Goal: Task Accomplishment & Management: Manage account settings

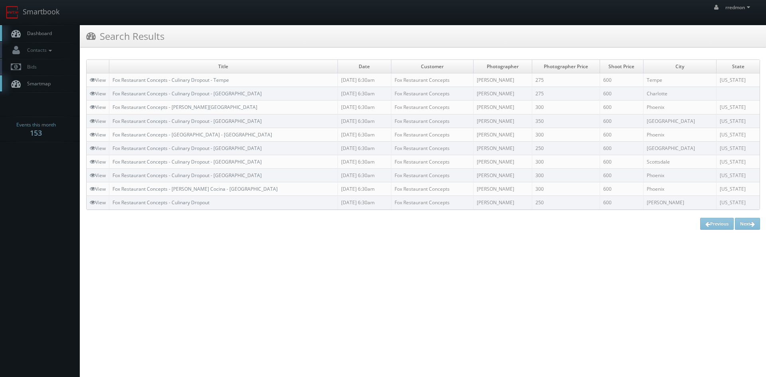
click at [49, 35] on span "Dashboard" at bounding box center [37, 33] width 29 height 7
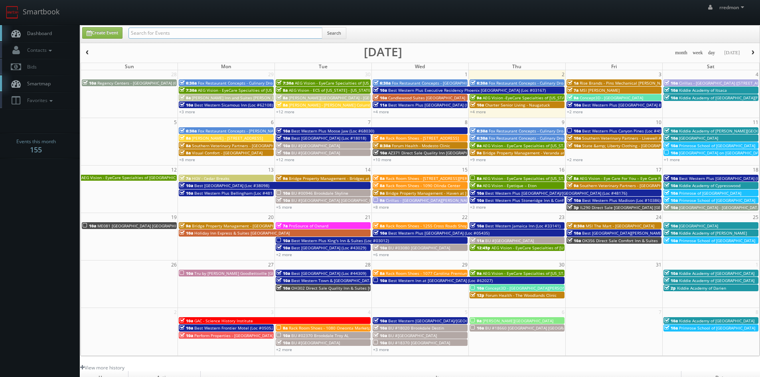
click at [176, 36] on input "text" at bounding box center [225, 33] width 194 height 11
type input "state"
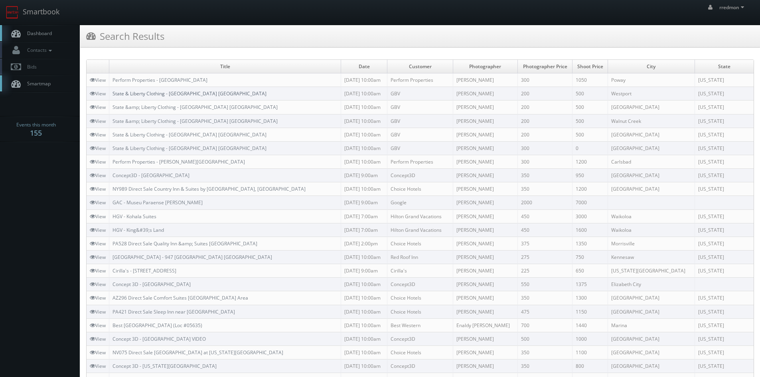
click at [193, 95] on link "State & Liberty Clothing - [GEOGRAPHIC_DATA] [GEOGRAPHIC_DATA]" at bounding box center [189, 93] width 154 height 7
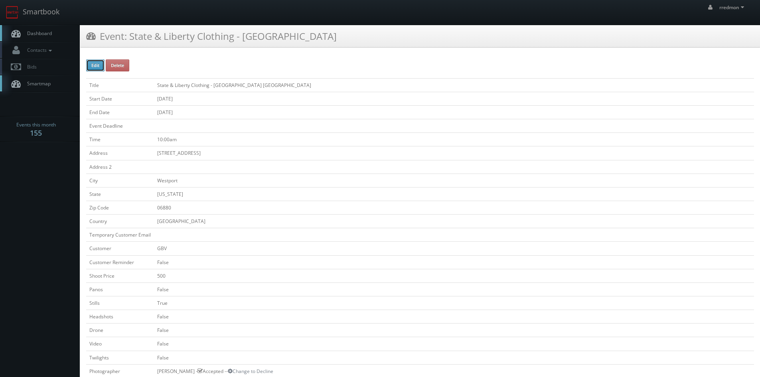
click at [101, 65] on button "Edit" at bounding box center [95, 65] width 18 height 12
type input "State &amp; Liberty Clothing - [GEOGRAPHIC_DATA]"
type input "[STREET_ADDRESS]"
type input "Westport"
type input "06880"
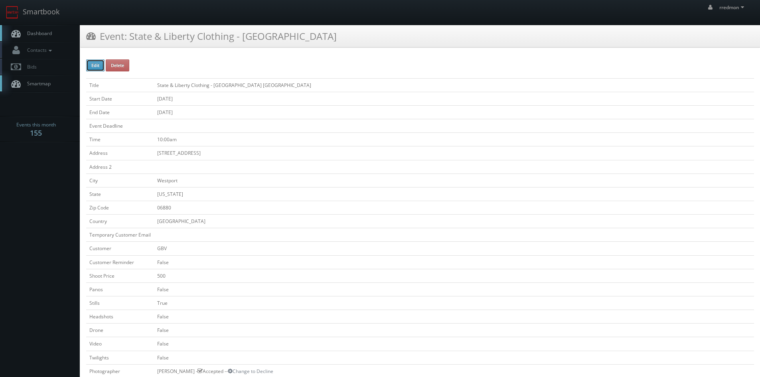
checkbox input "false"
type input "500"
checkbox input "false"
checkbox input "true"
checkbox input "false"
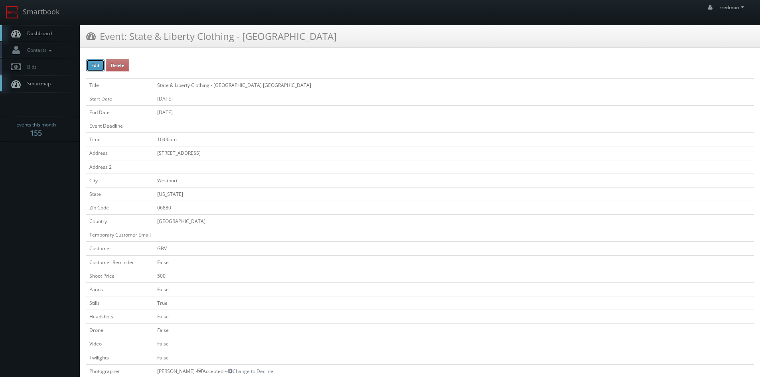
checkbox input "false"
type input "10/15/2025"
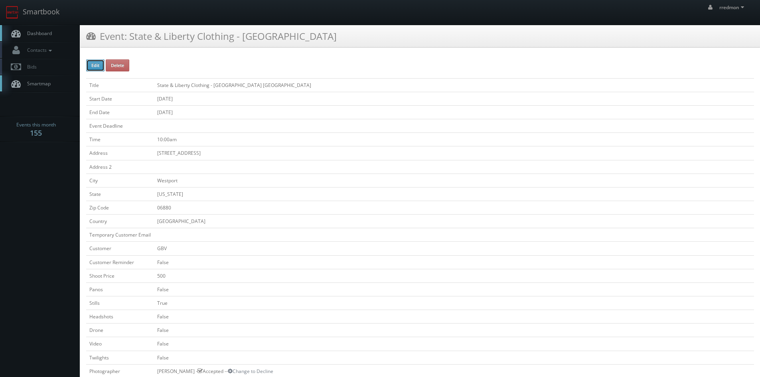
type input "10/15/2025"
type input "10:00am"
checkbox input "true"
checkbox input "false"
select select "[US_STATE]"
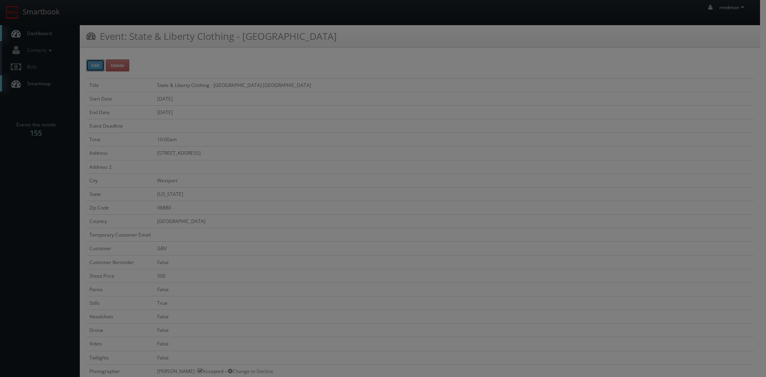
type input "500"
type input "200"
select select "fake72@mg.cs3calendar.com"
select select "md@dfspartners.com"
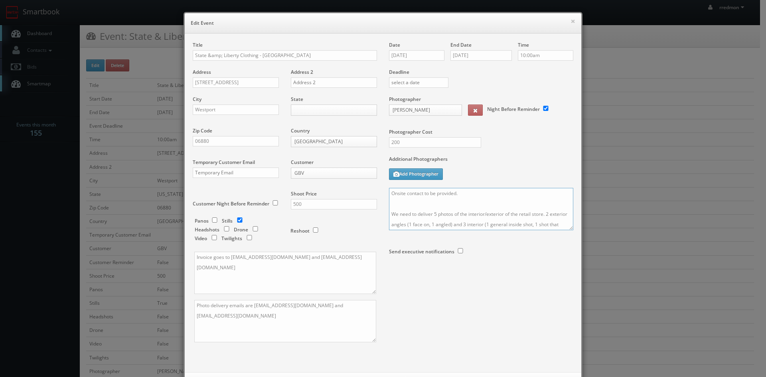
drag, startPoint x: 466, startPoint y: 193, endPoint x: 422, endPoint y: 194, distance: 43.5
click at [422, 194] on textarea "Onsite contact to be provided. We need to deliver 5 photos of the interior/exte…" at bounding box center [481, 209] width 184 height 42
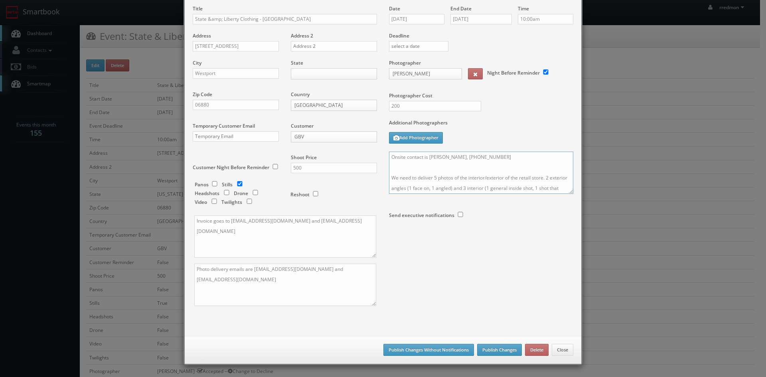
type textarea "Onsite contact is Charlie, 203-451-0627 We need to deliver 5 photos of the inte…"
click at [494, 352] on button "Publish Changes" at bounding box center [499, 350] width 45 height 12
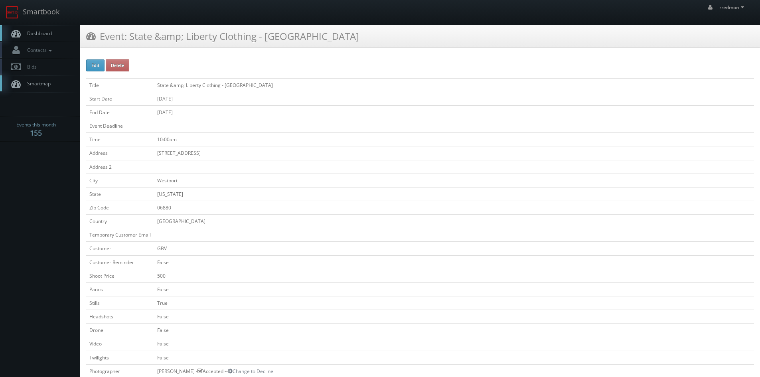
click at [46, 37] on link "Dashboard" at bounding box center [40, 33] width 80 height 16
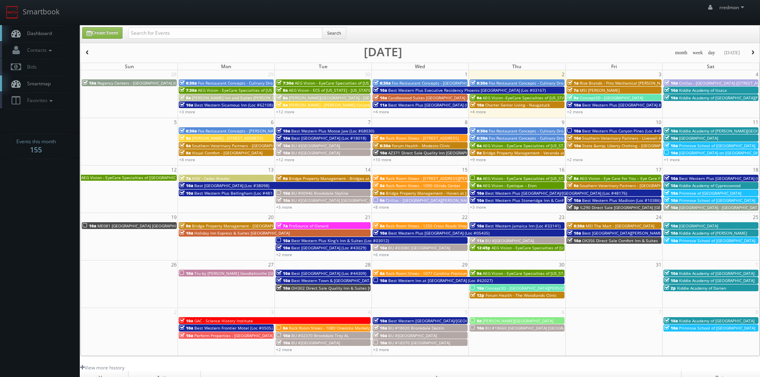
click at [87, 53] on span "button" at bounding box center [88, 52] width 6 height 5
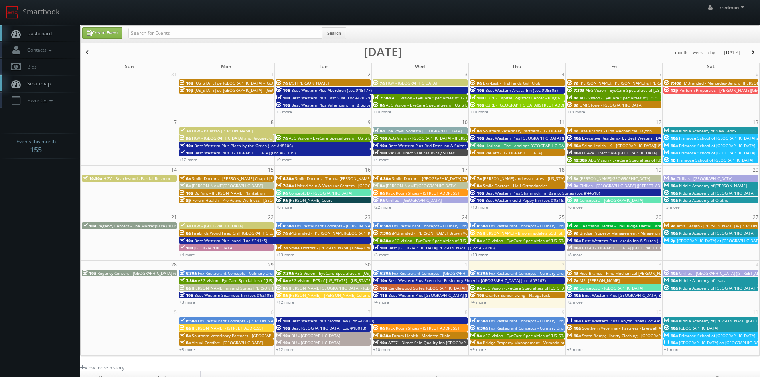
click at [486, 257] on link "+13 more" at bounding box center [479, 255] width 18 height 6
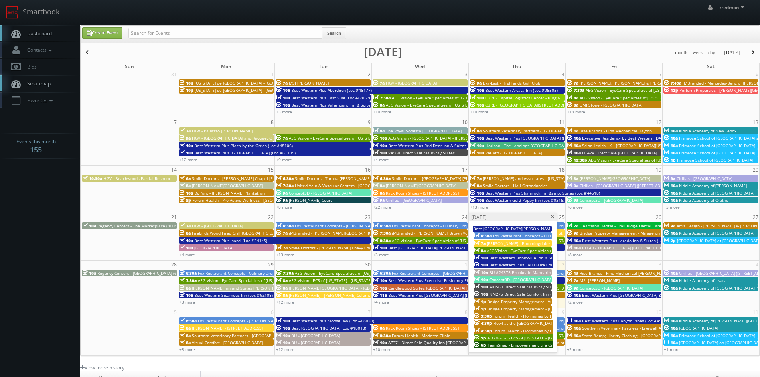
click at [554, 218] on span at bounding box center [552, 217] width 5 height 4
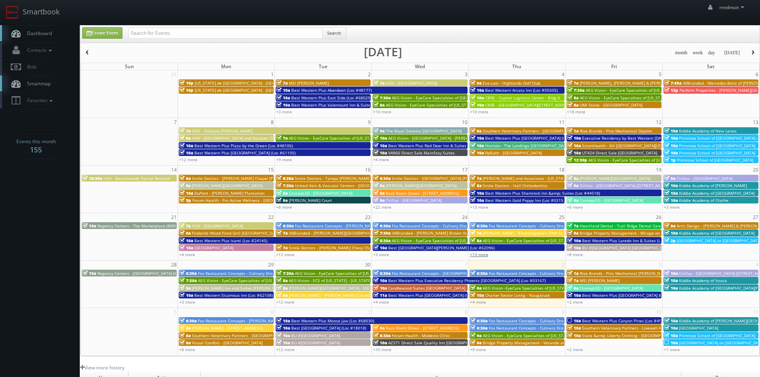
click at [487, 256] on link "+13 more" at bounding box center [479, 255] width 18 height 6
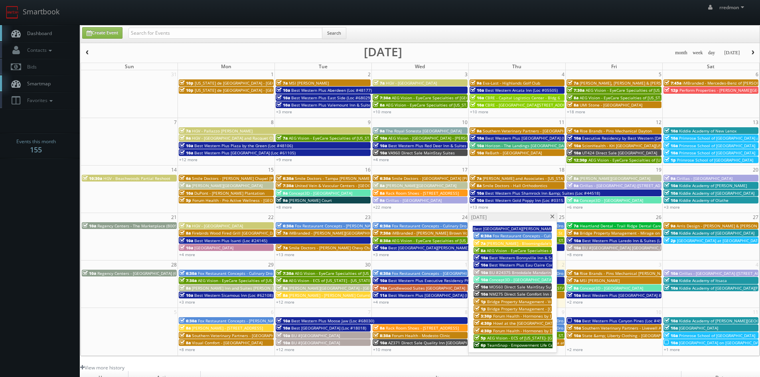
click at [525, 292] on span "NM275 Direct Sale Comfort Inn & Suites" at bounding box center [527, 294] width 77 height 6
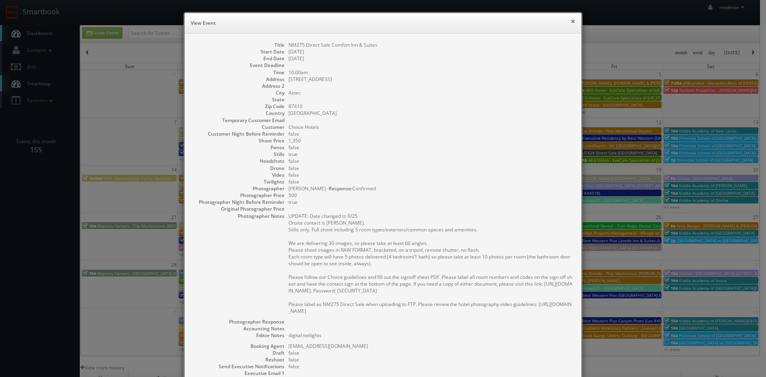
click at [572, 22] on button "×" at bounding box center [572, 21] width 5 height 6
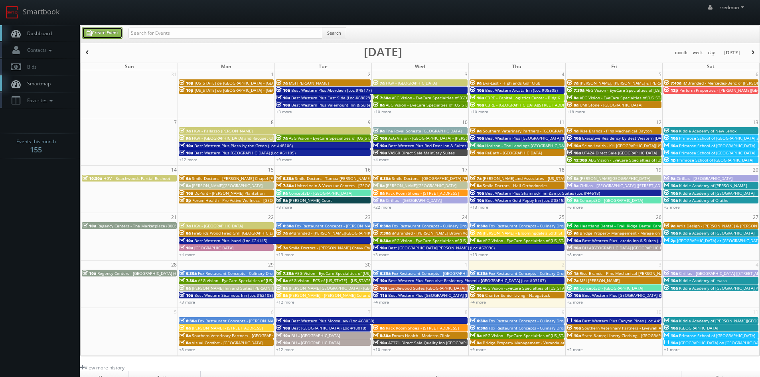
click at [105, 34] on link "Create Event" at bounding box center [102, 33] width 40 height 12
type input "10/02/2025"
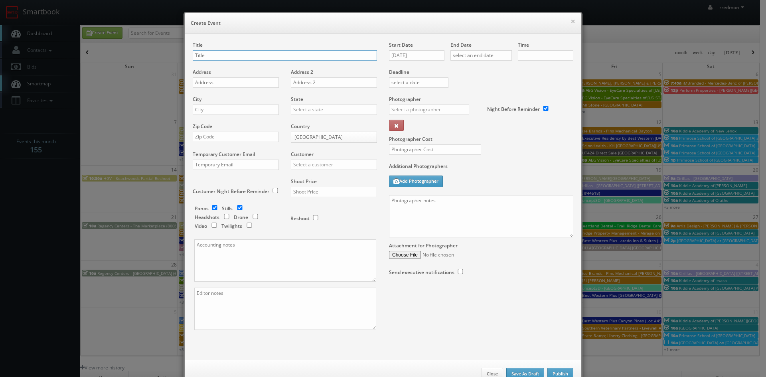
checkbox input "true"
type input "10:00am"
checkbox input "true"
type input "State & [GEOGRAPHIC_DATA][PERSON_NAME] - [GEOGRAPHIC_DATA], [GEOGRAPHIC_DATA]"
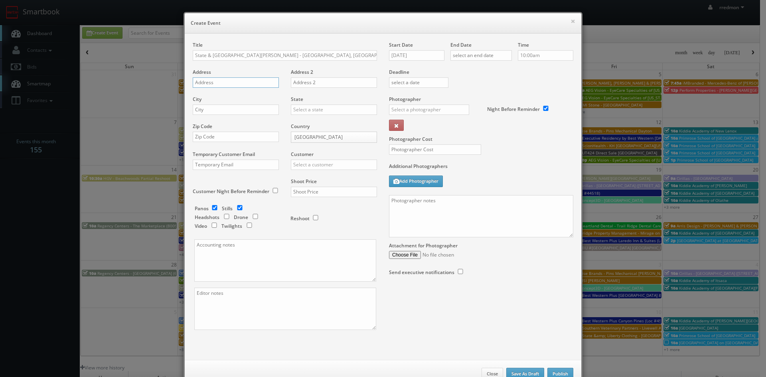
paste input "1000 Ross Park Mall Drive, Room G04E"
type input "1000 Ross Park Mall Drive, Room G04E"
click at [251, 111] on input "text" at bounding box center [236, 110] width 86 height 10
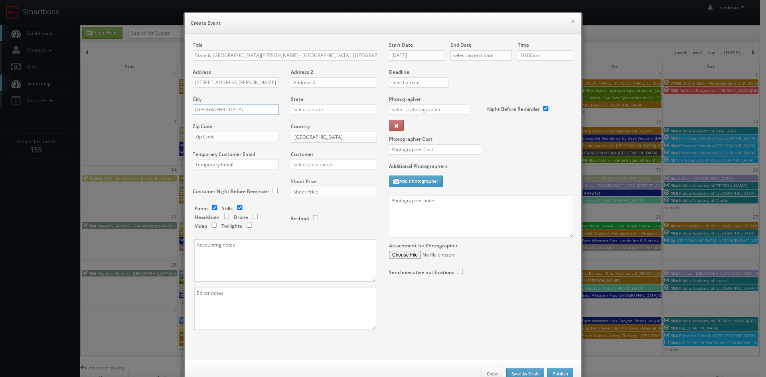
type input "Pittsburgh"
click at [305, 108] on input "text" at bounding box center [334, 110] width 86 height 10
click at [330, 191] on div "[US_STATE]" at bounding box center [333, 190] width 85 height 13
type input "[US_STATE]"
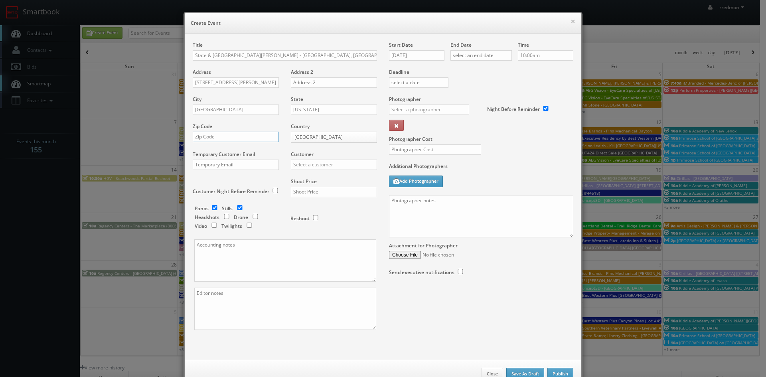
click at [254, 138] on input "text" at bounding box center [236, 137] width 86 height 10
paste input "15237"
type input "15237"
click at [316, 164] on input "text" at bounding box center [334, 165] width 86 height 10
click at [319, 233] on div "GBV" at bounding box center [333, 236] width 85 height 13
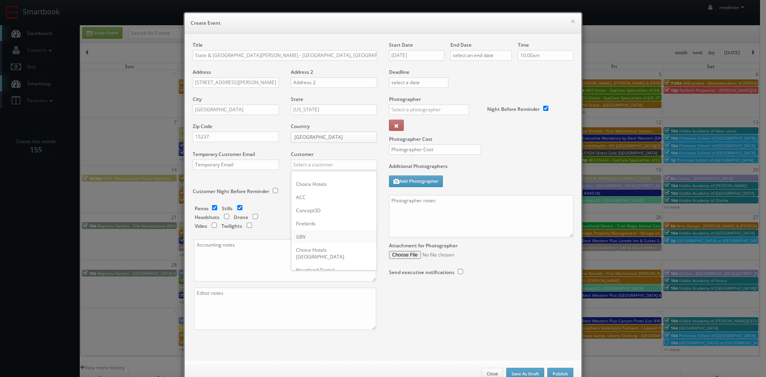
type input "GBV"
click at [211, 207] on input "checkbox" at bounding box center [215, 207] width 12 height 5
checkbox input "false"
click at [307, 194] on input "text" at bounding box center [334, 192] width 86 height 10
type input "500"
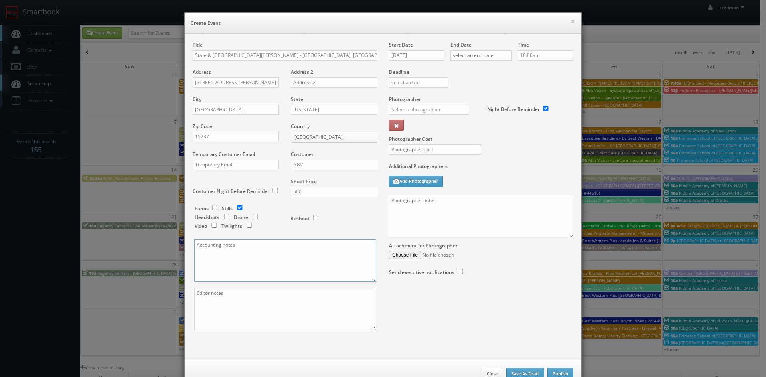
click at [219, 250] on textarea at bounding box center [285, 260] width 182 height 42
paste textarea "Invoice goes to finance@stateandliberty.com and stateandliberty@bill.com"
click at [194, 256] on textarea "Invoice goes to finance@stateandliberty.com and stateandliberty@bill.com" at bounding box center [285, 260] width 182 height 42
type textarea "Invoice goes to finance@stateandliberty.com and stateandliberty@bill.com"
paste textarea "Photo delivery emails are jake@stateandliberty.com and aryan@stateandliberty.com"
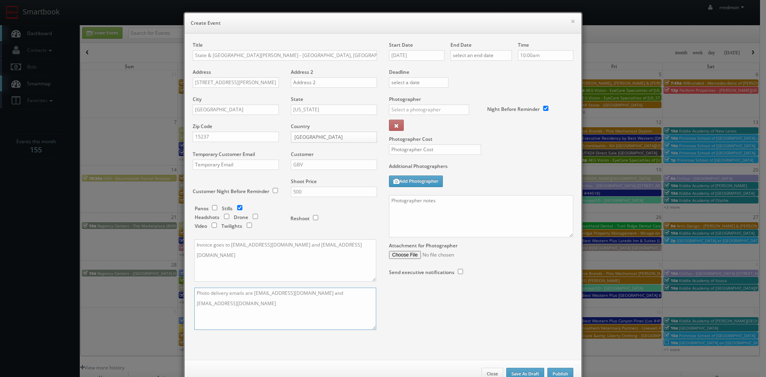
drag, startPoint x: 193, startPoint y: 304, endPoint x: 208, endPoint y: 307, distance: 15.0
click at [194, 304] on textarea "Photo delivery emails are jake@stateandliberty.com and aryan@stateandliberty.com" at bounding box center [285, 309] width 182 height 42
type textarea "Photo delivery emails are jake@stateandliberty.com and aryan@stateandliberty.com"
click at [404, 53] on input "10/02/2025" at bounding box center [416, 55] width 55 height 10
click at [437, 116] on td "16" at bounding box center [441, 117] width 11 height 12
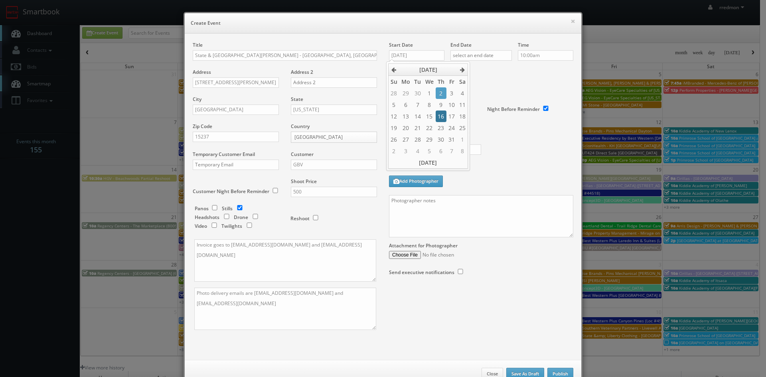
type input "10/16/2025"
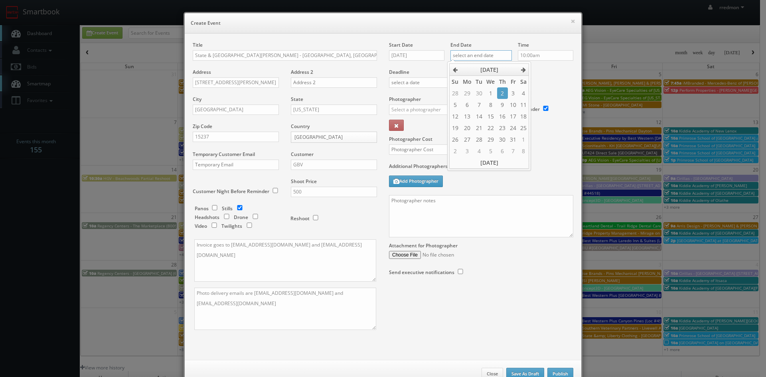
click at [481, 57] on input "text" at bounding box center [480, 55] width 61 height 10
click at [501, 119] on td "16" at bounding box center [502, 117] width 11 height 12
type input "10/16/2025"
click at [417, 106] on input "text" at bounding box center [429, 110] width 80 height 10
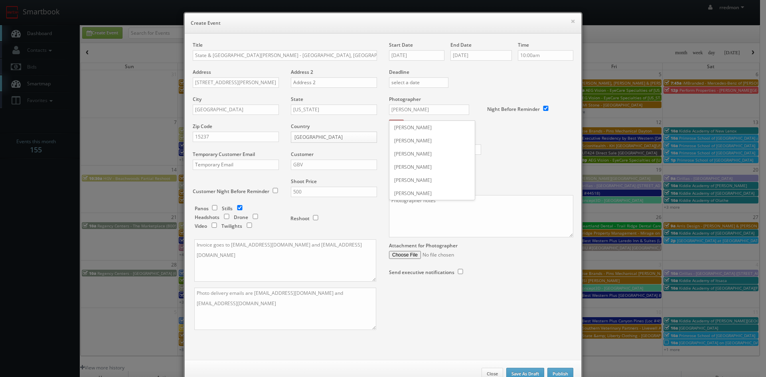
click at [432, 194] on div "Alex Jones" at bounding box center [431, 193] width 85 height 13
type input "Alex Jones"
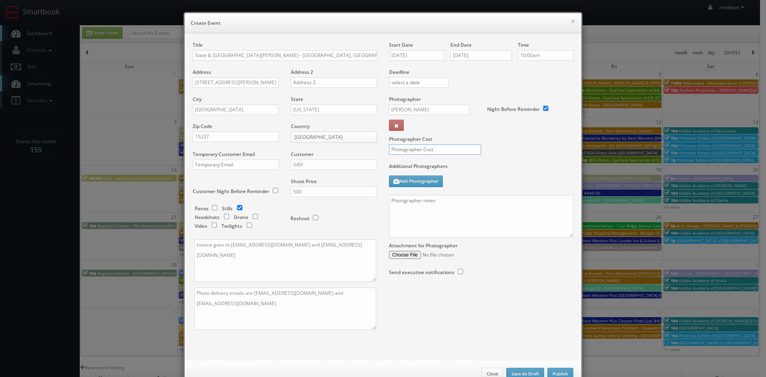
click at [435, 151] on input "text" at bounding box center [435, 149] width 92 height 10
type input "200"
click at [446, 211] on textarea at bounding box center [481, 216] width 184 height 42
paste textarea "Onsite contact is Charlie, 203-451-0627 We need to deliver 5 photos of the inte…"
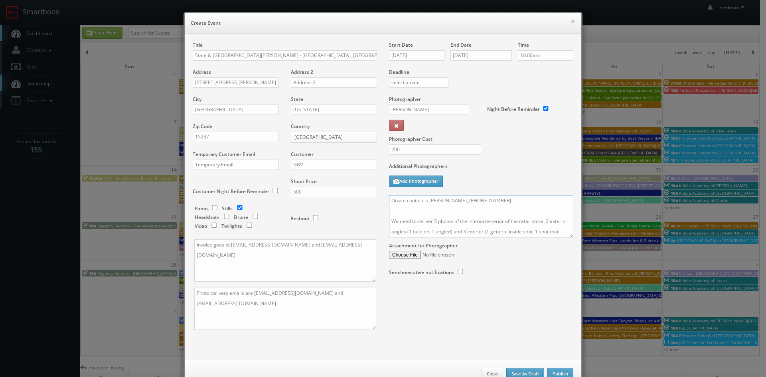
drag, startPoint x: 485, startPoint y: 205, endPoint x: 426, endPoint y: 205, distance: 59.0
click at [426, 205] on textarea "Onsite contact is Charlie, 203-451-0627 We need to deliver 5 photos of the inte…" at bounding box center [481, 216] width 184 height 42
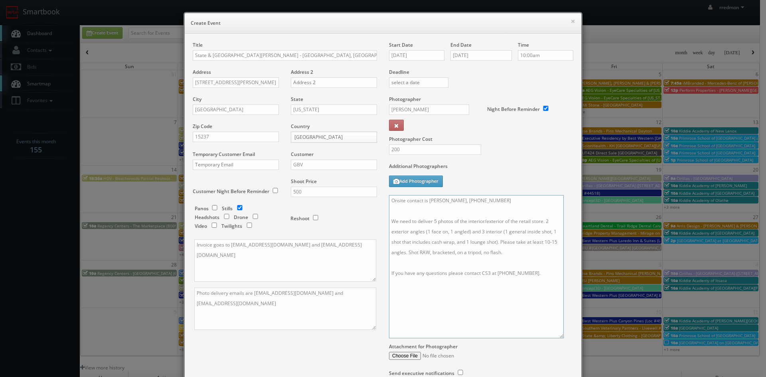
drag, startPoint x: 569, startPoint y: 236, endPoint x: 559, endPoint y: 337, distance: 101.4
click at [559, 337] on textarea "Onsite contact is Jennifer, 330-774-1230 We need to deliver 5 photos of the int…" at bounding box center [476, 266] width 175 height 143
click at [402, 253] on textarea "Onsite contact is Jennifer, 330-774-1230 We need to deliver 5 photos of the int…" at bounding box center [476, 266] width 175 height 143
click at [481, 265] on textarea "Onsite contact is Jennifer, 330-774-1230 We need to deliver 5 photos of the int…" at bounding box center [476, 266] width 175 height 143
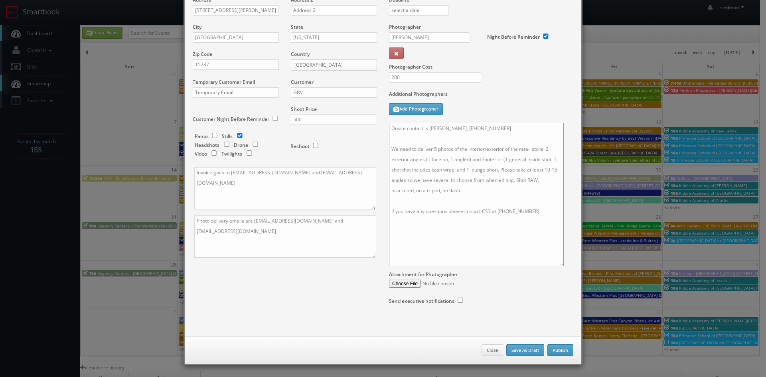
type textarea "Onsite contact is Jennifer, 330-774-1230 We need to deliver 5 photos of the int…"
click at [565, 351] on button "Publish" at bounding box center [560, 350] width 26 height 12
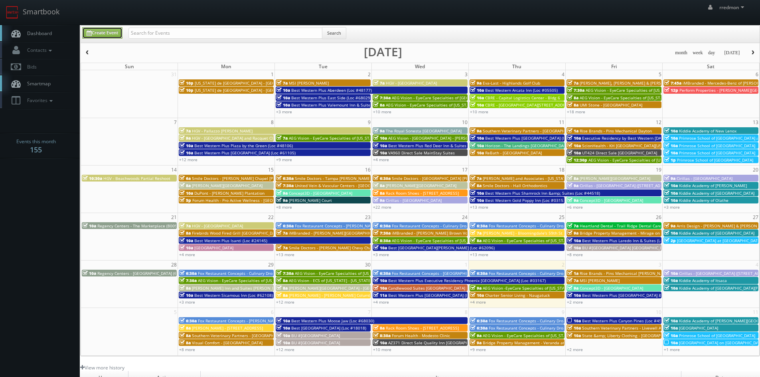
click at [106, 34] on link "Create Event" at bounding box center [102, 33] width 40 height 12
type input "10/02/2025"
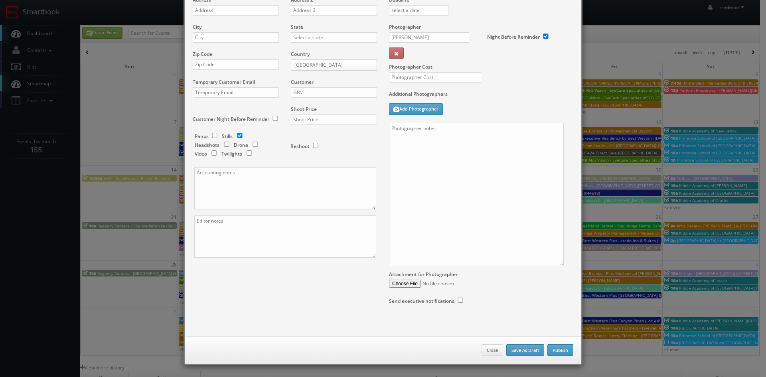
checkbox input "true"
type input "10:00am"
checkbox input "true"
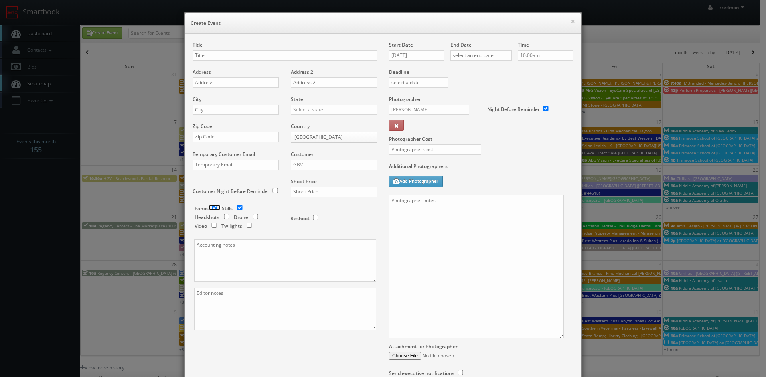
click at [211, 207] on input "checkbox" at bounding box center [215, 207] width 12 height 5
checkbox input "false"
click at [264, 56] on input "text" at bounding box center [285, 55] width 184 height 10
type input "State & Liberty Clothing - [GEOGRAPHIC_DATA] - [GEOGRAPHIC_DATA], [GEOGRAPHIC_D…"
click at [245, 83] on input "text" at bounding box center [236, 82] width 86 height 10
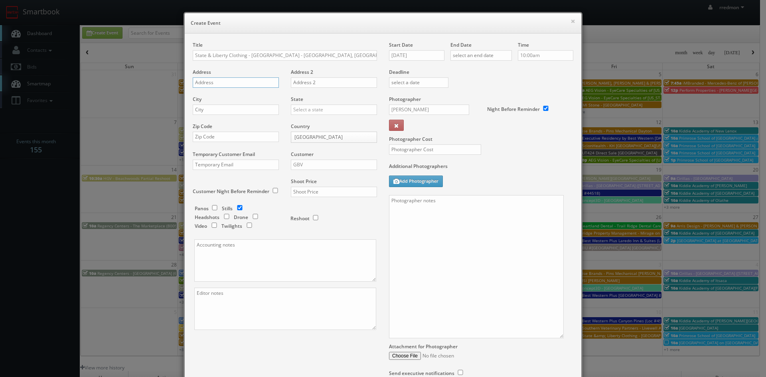
paste input "10250 West Santa Monica Blvd, #1460"
type input "10250 West Santa Monica Blvd, #1460"
click at [242, 113] on input "text" at bounding box center [236, 110] width 86 height 10
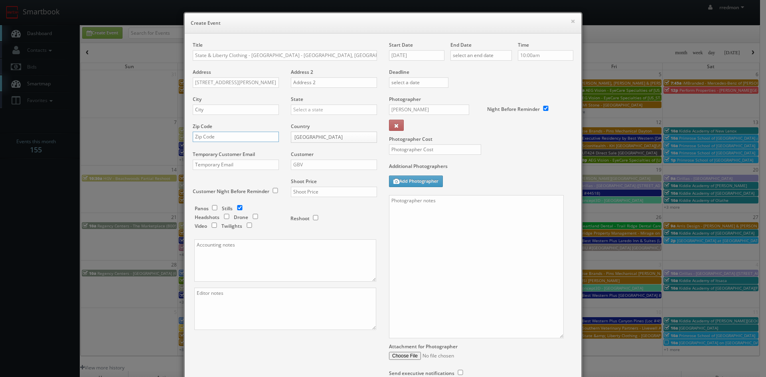
paste input "90067"
type input "90067"
click at [214, 110] on input "text" at bounding box center [236, 110] width 86 height 10
type input "Los Angeles"
click at [349, 107] on input "text" at bounding box center [334, 110] width 86 height 10
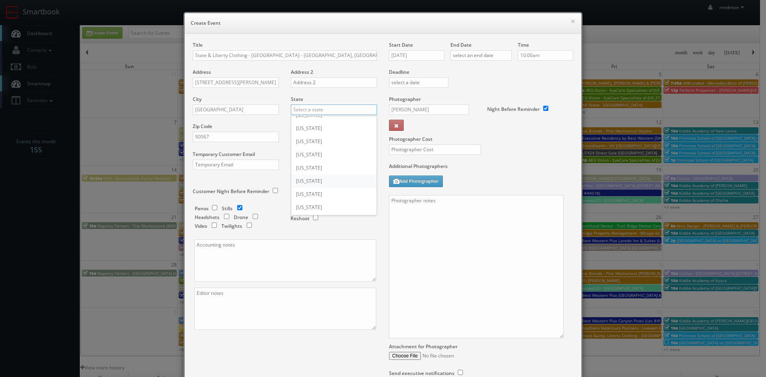
scroll to position [40, 0]
click at [338, 146] on div "[US_STATE]" at bounding box center [333, 141] width 85 height 13
type input "[US_STATE]"
click at [332, 167] on input "GBV" at bounding box center [334, 165] width 86 height 10
click at [328, 233] on div "GBV" at bounding box center [333, 236] width 85 height 13
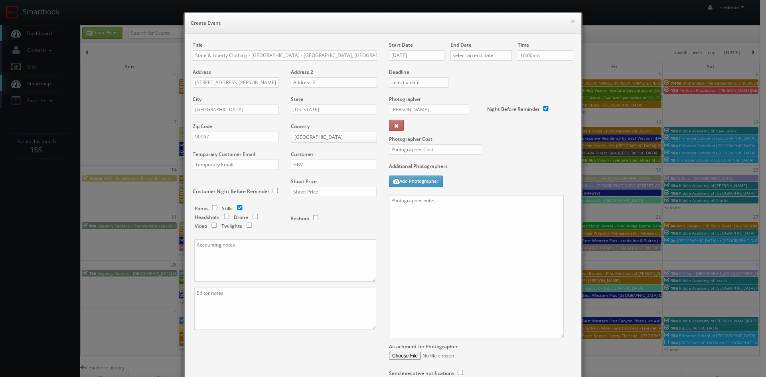
click at [332, 193] on input "text" at bounding box center [334, 192] width 86 height 10
type input "500"
click at [218, 250] on textarea at bounding box center [285, 260] width 182 height 42
paste textarea "Invoice goes to finance@stateandliberty.com and stateandliberty@bill.com"
type textarea "Invoice goes to finance@stateandliberty.com and stateandliberty@bill.com"
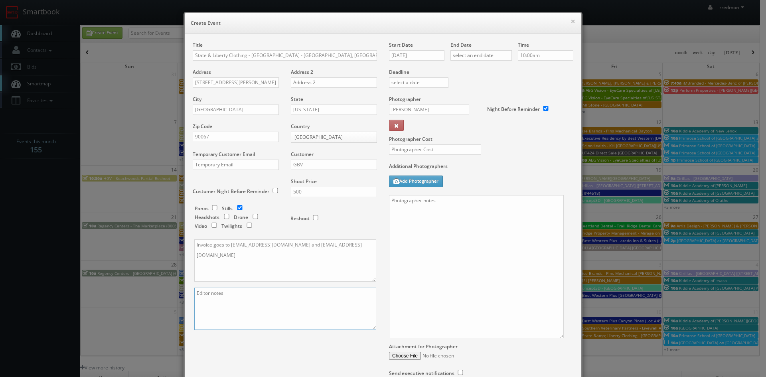
click at [298, 294] on textarea at bounding box center [285, 309] width 182 height 42
paste textarea "Photo delivery emails are jake@stateandliberty.com and aryan@stateandliberty.com"
type textarea "Photo delivery emails are jake@stateandliberty.com and aryan@stateandliberty.com"
click at [433, 53] on input "10/02/2025" at bounding box center [416, 55] width 55 height 10
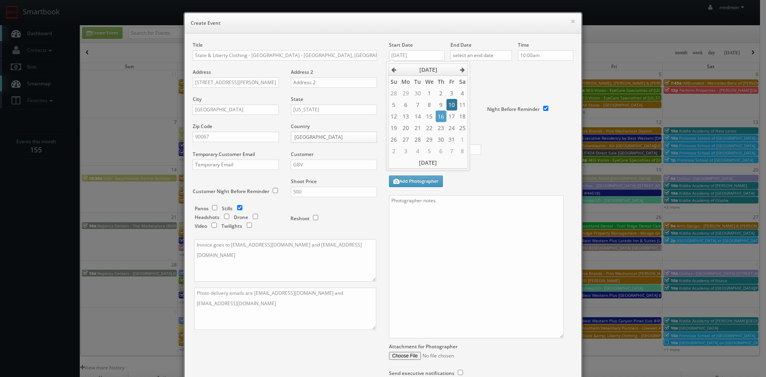
click at [447, 107] on td "10" at bounding box center [451, 105] width 10 height 12
type input "10/10/2025"
click at [478, 53] on input "text" at bounding box center [480, 55] width 61 height 10
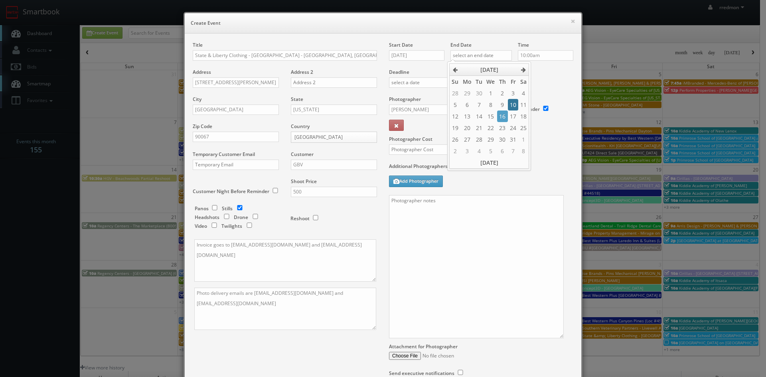
click at [513, 107] on td "10" at bounding box center [513, 105] width 10 height 12
type input "10/10/2025"
click at [416, 107] on input "Alex Jones" at bounding box center [429, 110] width 80 height 10
click at [443, 136] on div "Jordan Palacio" at bounding box center [431, 140] width 85 height 13
type input "Jordan Palacio"
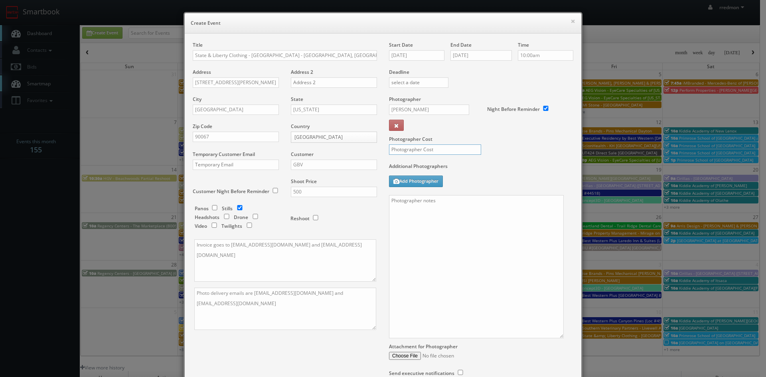
click at [452, 150] on input "text" at bounding box center [435, 149] width 92 height 10
type input "200"
click at [451, 241] on textarea at bounding box center [476, 266] width 175 height 143
paste textarea "Onsite contact is Charlie, 203-451-0627 We need to deliver 5 photos of the inte…"
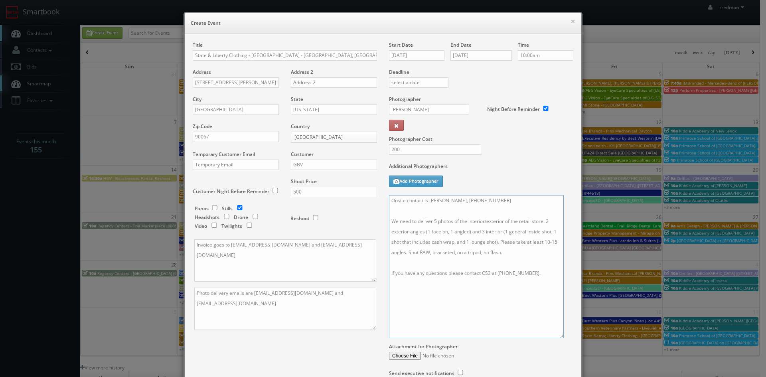
drag, startPoint x: 476, startPoint y: 200, endPoint x: 428, endPoint y: 203, distance: 48.0
click at [428, 203] on textarea "Onsite contact is Charlie, 203-451-0627 We need to deliver 5 photos of the inte…" at bounding box center [476, 266] width 175 height 143
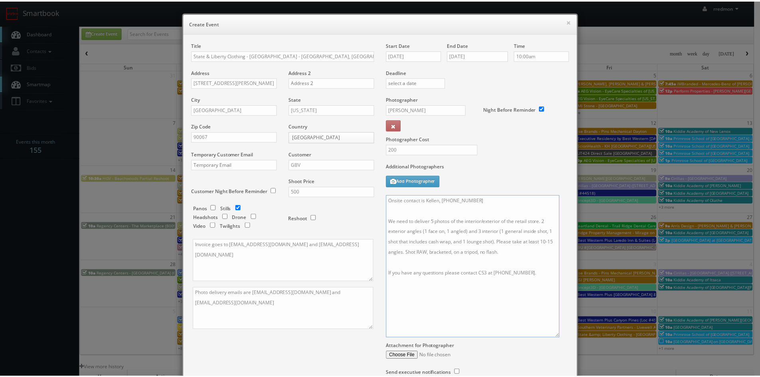
scroll to position [72, 0]
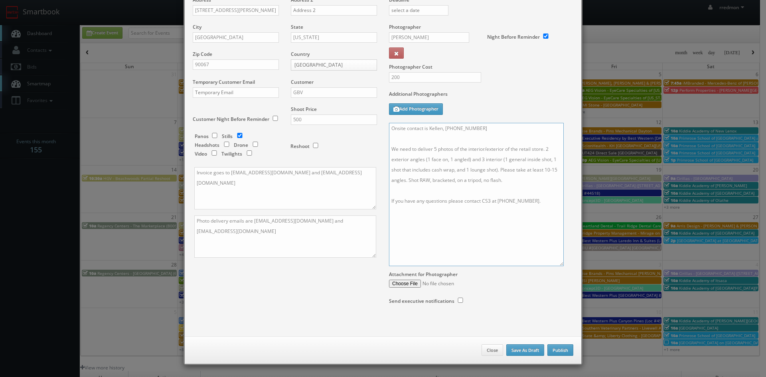
type textarea "Onsite contact is Kellen, 310-757-7772 We need to deliver 5 photos of the inter…"
click at [560, 349] on button "Publish" at bounding box center [560, 350] width 26 height 12
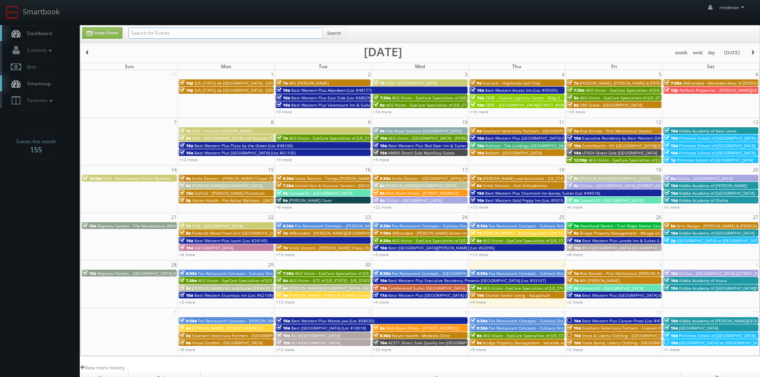
click at [225, 32] on input "text" at bounding box center [225, 33] width 194 height 11
type input "clay townsend"
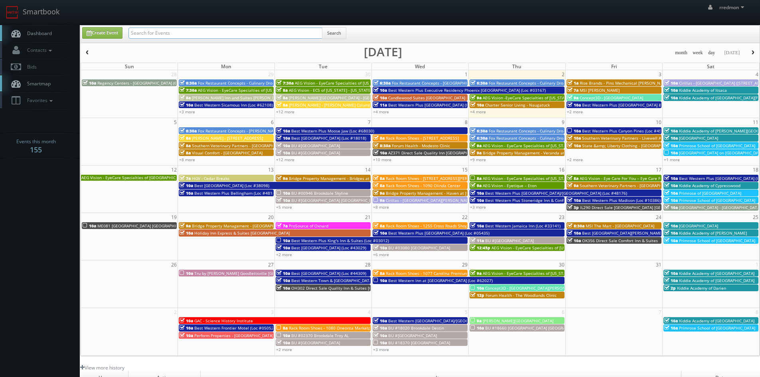
click at [187, 37] on input "text" at bounding box center [225, 33] width 194 height 11
type input "state"
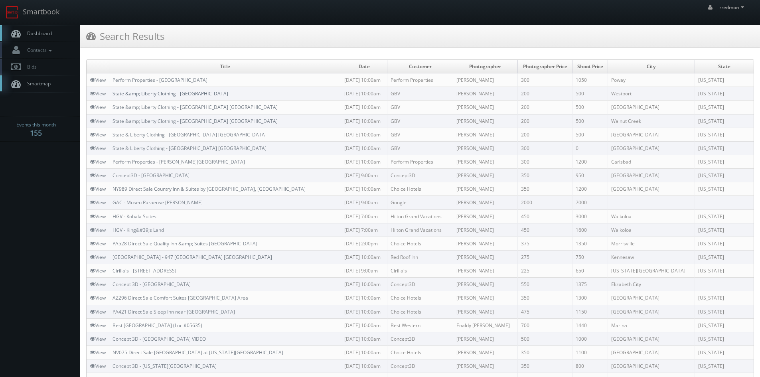
click at [177, 93] on link "State &amp; Liberty Clothing - [GEOGRAPHIC_DATA]" at bounding box center [170, 93] width 116 height 7
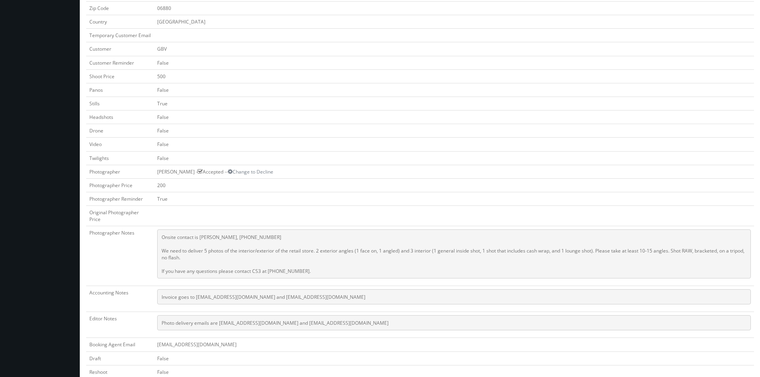
scroll to position [239, 0]
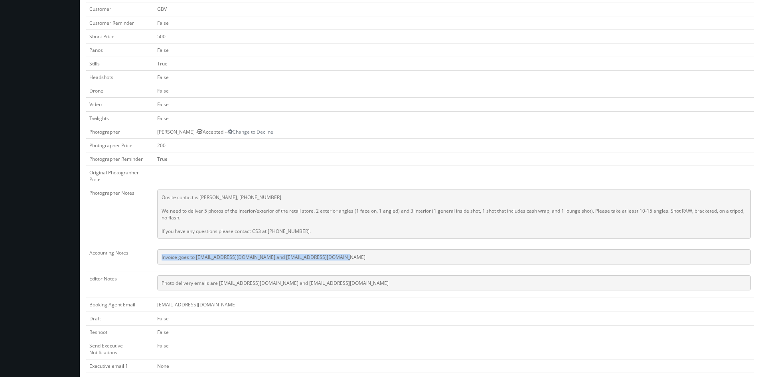
drag, startPoint x: 340, startPoint y: 257, endPoint x: 149, endPoint y: 257, distance: 191.1
click at [149, 257] on tr "Accounting Notes Invoice goes to [EMAIL_ADDRESS][DOMAIN_NAME] and [EMAIL_ADDRES…" at bounding box center [420, 259] width 668 height 26
copy tr "Invoice goes to [EMAIL_ADDRESS][DOMAIN_NAME] and [EMAIL_ADDRESS][DOMAIN_NAME]"
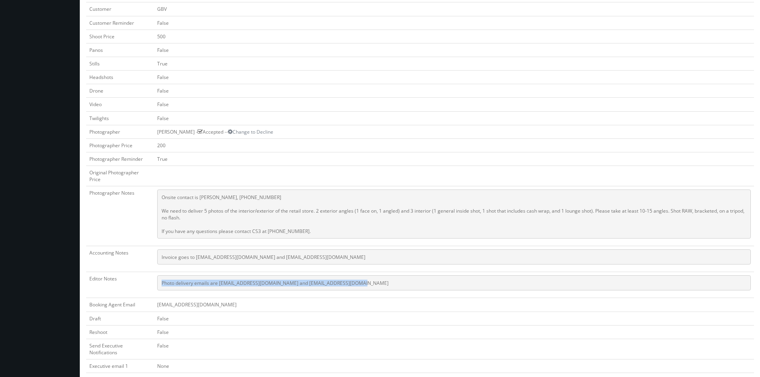
drag, startPoint x: 355, startPoint y: 281, endPoint x: 150, endPoint y: 278, distance: 204.3
click at [150, 278] on tr "Editor Notes Photo delivery emails are [EMAIL_ADDRESS][DOMAIN_NAME] and [EMAIL_…" at bounding box center [420, 285] width 668 height 26
copy tr "Photo delivery emails are [EMAIL_ADDRESS][DOMAIN_NAME] and [EMAIL_ADDRESS][DOMA…"
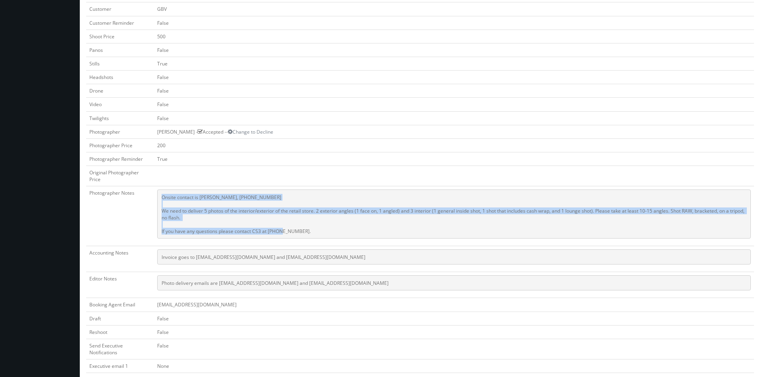
drag, startPoint x: 314, startPoint y: 233, endPoint x: 158, endPoint y: 197, distance: 159.7
click at [158, 197] on pre "Onsite contact is [PERSON_NAME], [PHONE_NUMBER] We need to deliver 5 photos of …" at bounding box center [454, 213] width 594 height 49
copy pre "Onsite contact is [PERSON_NAME], [PHONE_NUMBER] We need to deliver 5 photos of …"
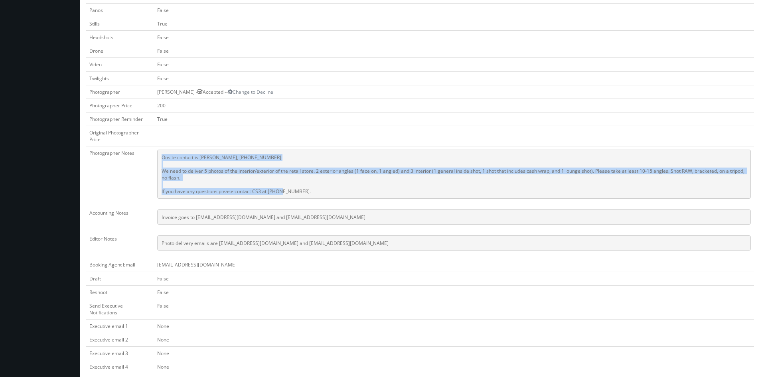
scroll to position [319, 0]
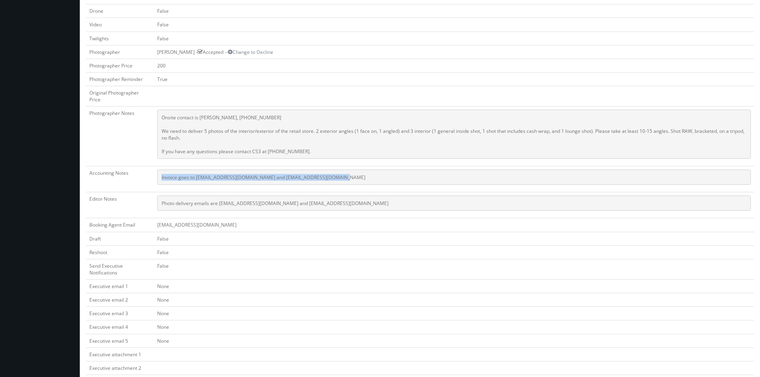
drag, startPoint x: 331, startPoint y: 176, endPoint x: 161, endPoint y: 181, distance: 169.6
click at [161, 181] on pre "Invoice goes to [EMAIL_ADDRESS][DOMAIN_NAME] and [EMAIL_ADDRESS][DOMAIN_NAME]" at bounding box center [454, 177] width 594 height 15
copy pre "Invoice goes to [EMAIL_ADDRESS][DOMAIN_NAME] and [EMAIL_ADDRESS][DOMAIN_NAME]"
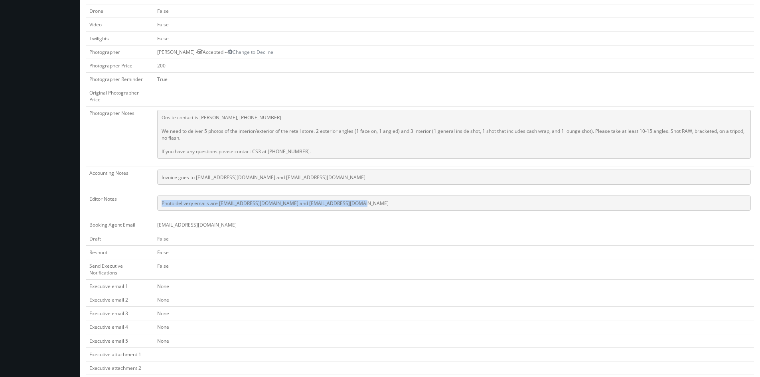
drag, startPoint x: 352, startPoint y: 204, endPoint x: 163, endPoint y: 208, distance: 189.1
click at [163, 208] on pre "Photo delivery emails are [EMAIL_ADDRESS][DOMAIN_NAME] and [EMAIL_ADDRESS][DOMA…" at bounding box center [454, 202] width 594 height 15
copy pre "Photo delivery emails are [EMAIL_ADDRESS][DOMAIN_NAME] and [EMAIL_ADDRESS][DOMA…"
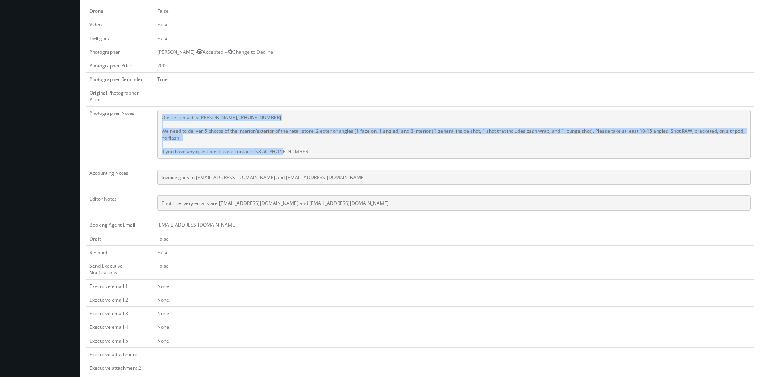
drag, startPoint x: 320, startPoint y: 149, endPoint x: 161, endPoint y: 118, distance: 162.2
click at [161, 118] on pre "Onsite contact is [PERSON_NAME], [PHONE_NUMBER] We need to deliver 5 photos of …" at bounding box center [454, 134] width 594 height 49
copy pre "Onsite contact is [PERSON_NAME], [PHONE_NUMBER] We need to deliver 5 photos of …"
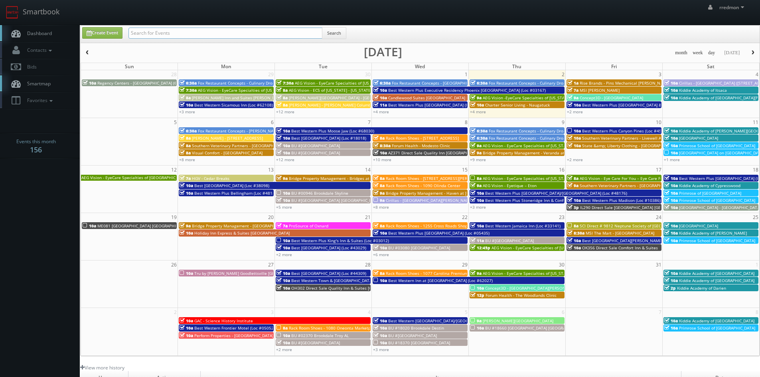
click at [247, 34] on input "text" at bounding box center [225, 33] width 194 height 11
type input "[PERSON_NAME]"
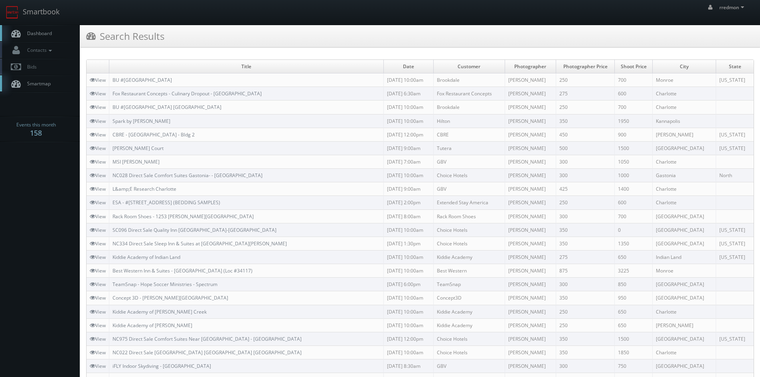
click at [31, 34] on span "Dashboard" at bounding box center [37, 33] width 29 height 7
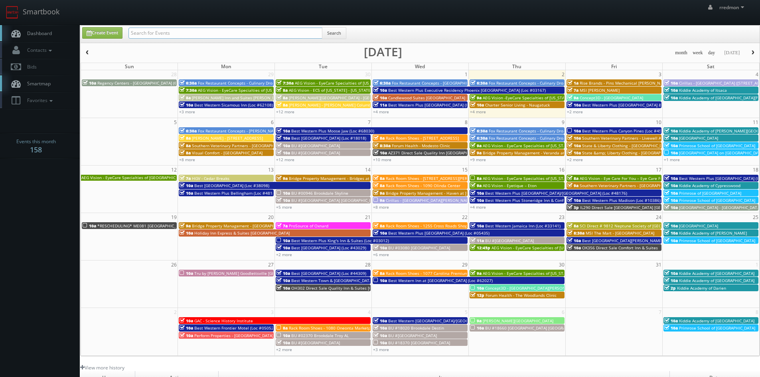
click at [195, 32] on input "text" at bounding box center [225, 33] width 194 height 11
type input "state"
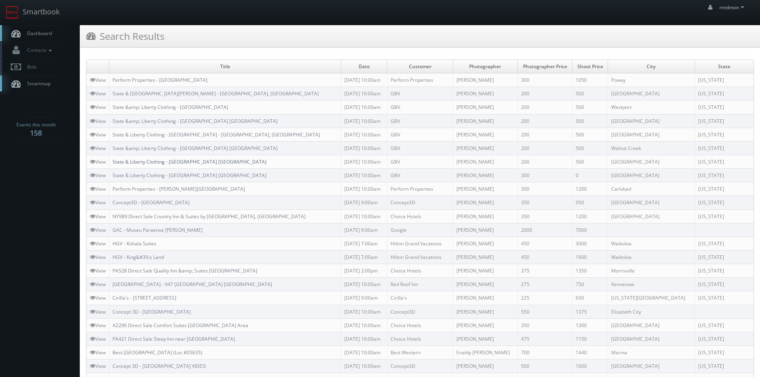
click at [165, 159] on link "State & Liberty Clothing - [GEOGRAPHIC_DATA] [GEOGRAPHIC_DATA]" at bounding box center [189, 161] width 154 height 7
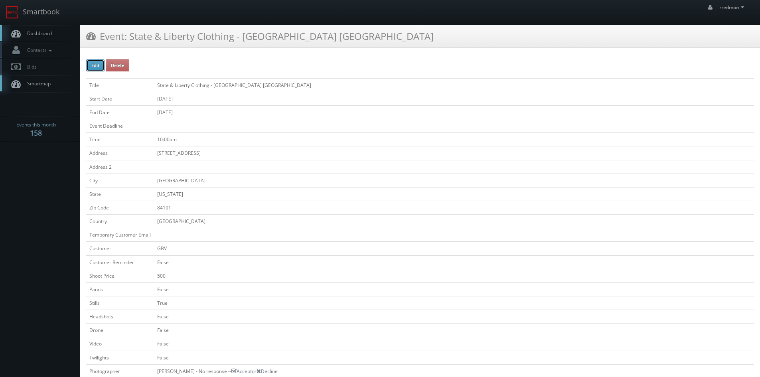
click at [103, 66] on button "Edit" at bounding box center [95, 65] width 18 height 12
type input "State &amp; Liberty Clothing - [GEOGRAPHIC_DATA] [GEOGRAPHIC_DATA]"
type input "[STREET_ADDRESS]"
type input "[GEOGRAPHIC_DATA]"
type input "84101"
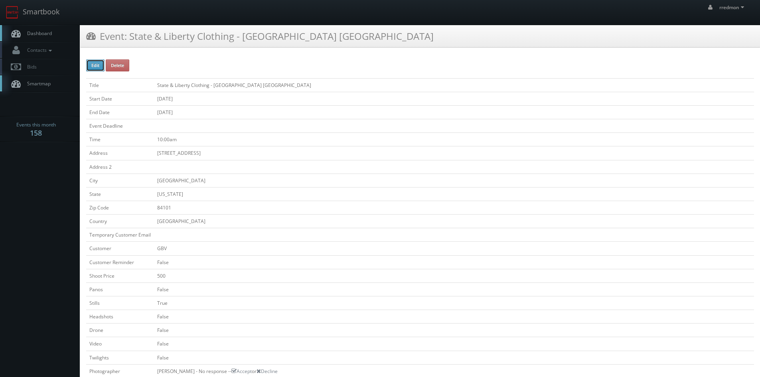
checkbox input "false"
type input "500"
checkbox input "false"
checkbox input "true"
checkbox input "false"
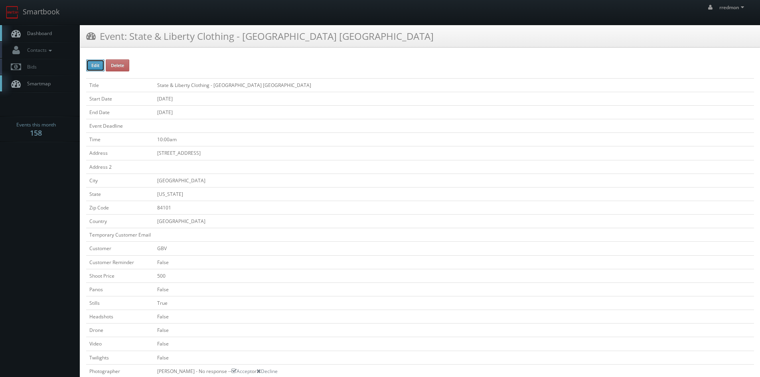
checkbox input "false"
type input "[DATE]"
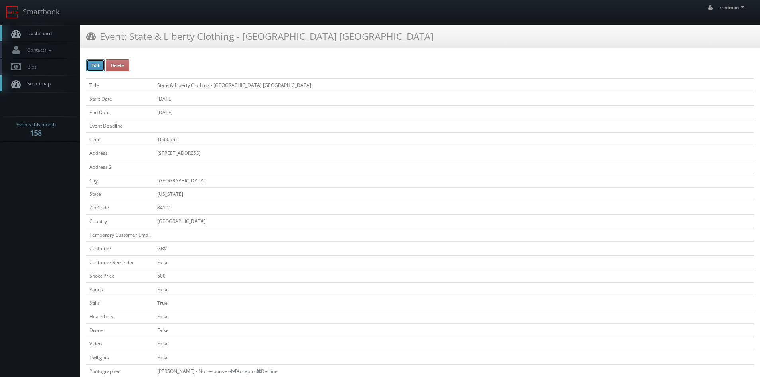
type input "[DATE]"
type input "10:00am"
checkbox input "true"
checkbox input "false"
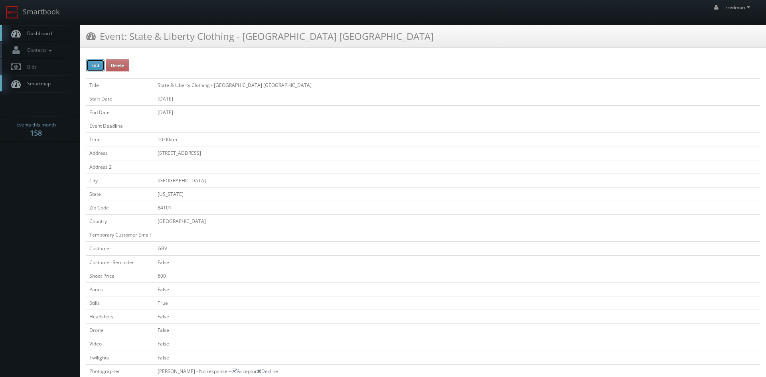
type input "500"
type input "200"
select select "[US_STATE]"
select select "fake72@mg.cs3calendar.com"
select select "kent@sheltonphoto.com"
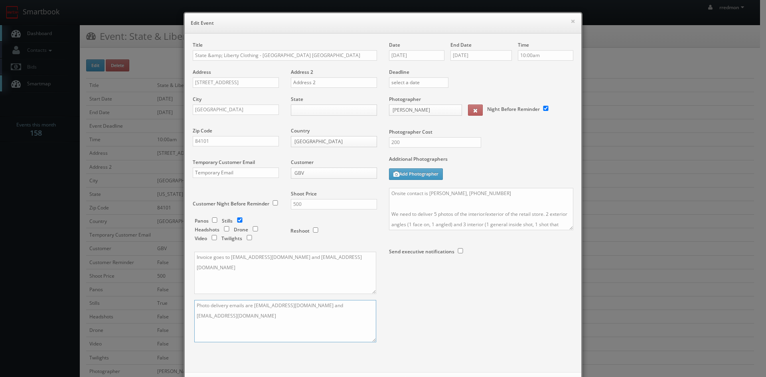
click at [260, 314] on textarea "Photo delivery emails are jake@stateandliberty.com and aryan@stateandliberty.com" at bounding box center [285, 321] width 182 height 42
click at [194, 305] on textarea "Photo delivery emails are jake@stateandliberty.com and aryan@stateandliberty.com" at bounding box center [285, 321] width 182 height 42
click at [195, 315] on textarea "Photo delivery emails are jake@stateandliberty.com and aryan@stateandliberty.com" at bounding box center [285, 321] width 182 height 42
drag, startPoint x: 566, startPoint y: 228, endPoint x: 562, endPoint y: 359, distance: 131.3
click at [562, 359] on textarea "Onsite contact is Nathan, 720-878-9333 We need to deliver 5 photos of the inter…" at bounding box center [479, 275] width 180 height 174
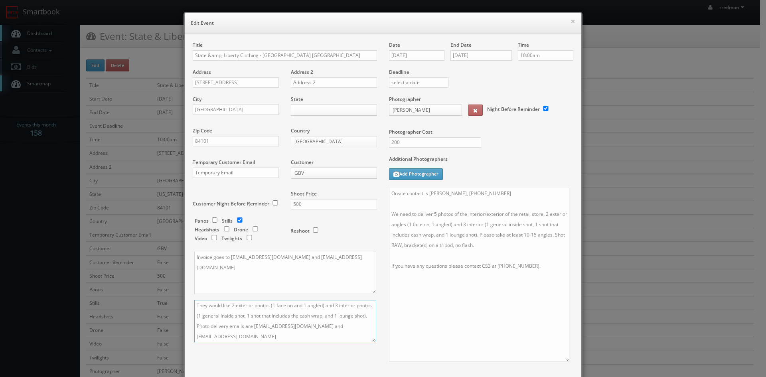
drag, startPoint x: 262, startPoint y: 333, endPoint x: 205, endPoint y: 304, distance: 63.3
click at [191, 298] on div "Title State &amp; Liberty Clothing - Salt Lake City UT Address 50 S Main Street…" at bounding box center [285, 198] width 196 height 315
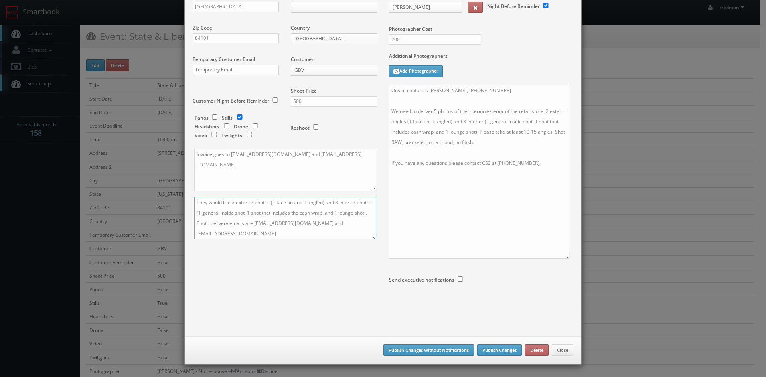
type textarea "They would like 2 exterior photos (1 face on and 1 angled) and 3 interior photo…"
drag, startPoint x: 400, startPoint y: 345, endPoint x: 441, endPoint y: 327, distance: 45.2
click at [400, 345] on button "Publish Changes Without Notifications" at bounding box center [428, 350] width 91 height 12
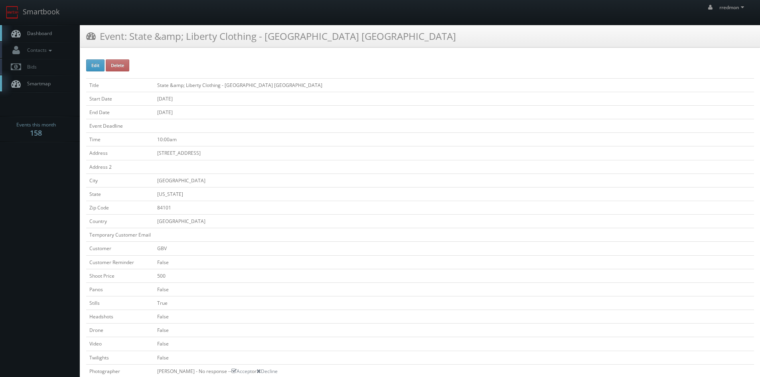
click at [49, 35] on span "Dashboard" at bounding box center [37, 33] width 29 height 7
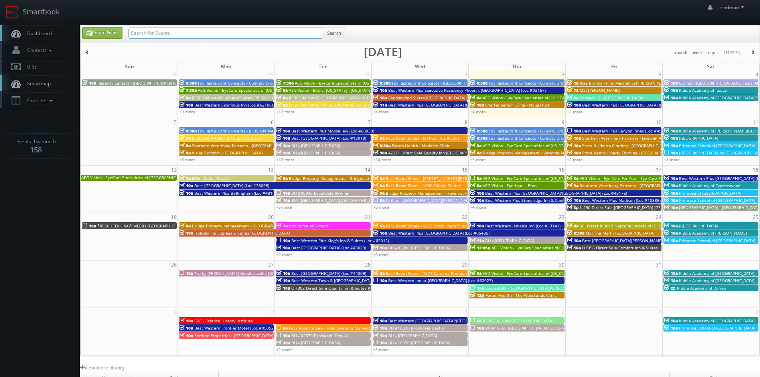
click at [187, 32] on input "text" at bounding box center [225, 33] width 194 height 11
type input "state"
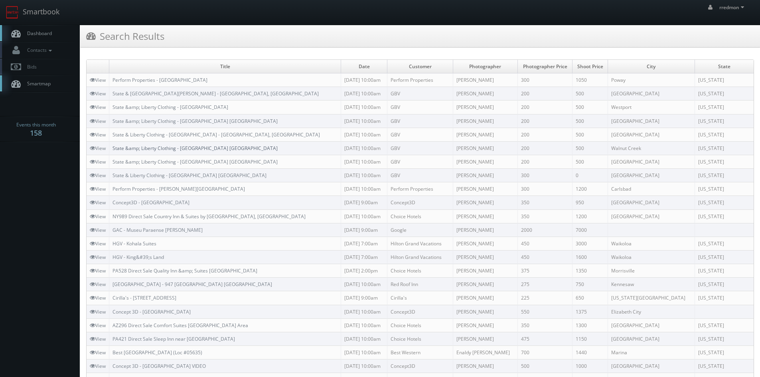
click at [201, 146] on link "State &amp; Liberty Clothing - [GEOGRAPHIC_DATA] [GEOGRAPHIC_DATA]" at bounding box center [194, 148] width 165 height 7
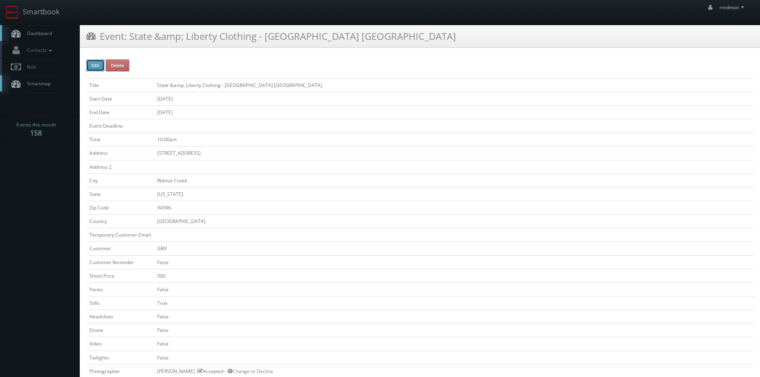
click at [89, 64] on button "Edit" at bounding box center [95, 65] width 18 height 12
type input "State &amp;amp; Liberty Clothing - [GEOGRAPHIC_DATA] [GEOGRAPHIC_DATA]"
type input "[STREET_ADDRESS]"
type input "Walnut Creek"
type input "94596"
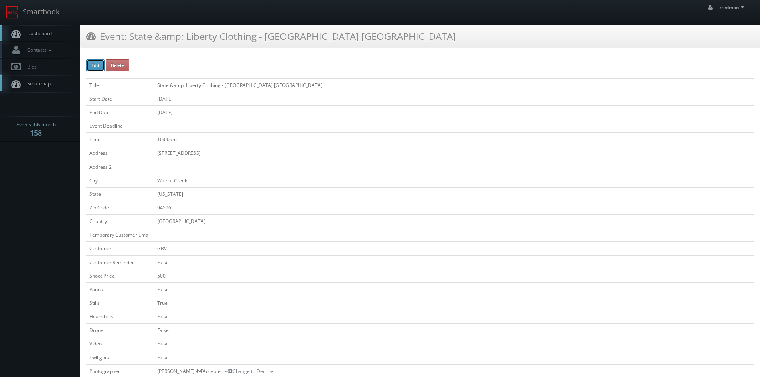
checkbox input "false"
type input "500"
checkbox input "false"
checkbox input "true"
checkbox input "false"
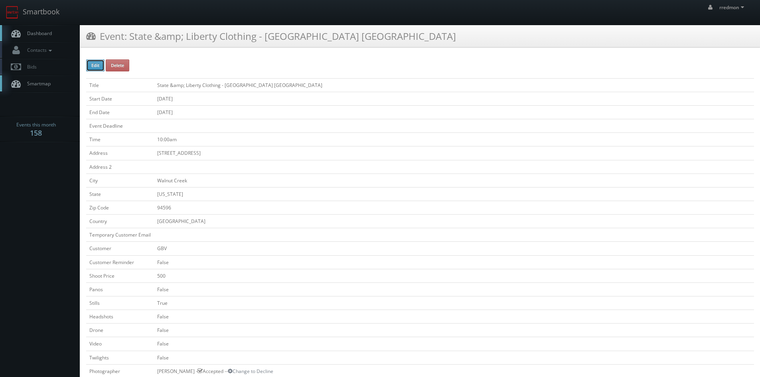
checkbox input "false"
type input "[DATE]"
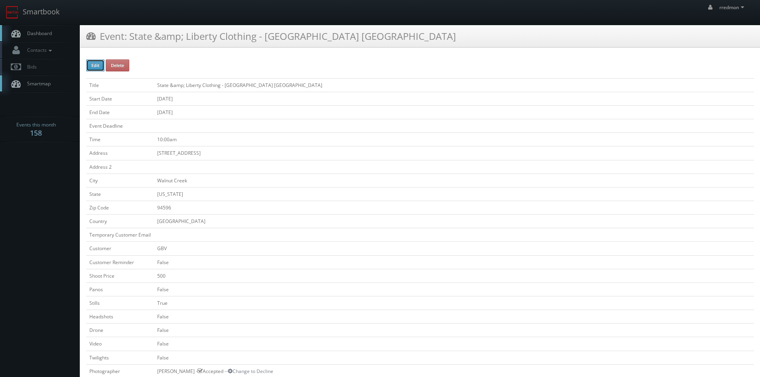
type input "[DATE]"
type input "10:00am"
checkbox input "true"
checkbox input "false"
select select "[US_STATE]"
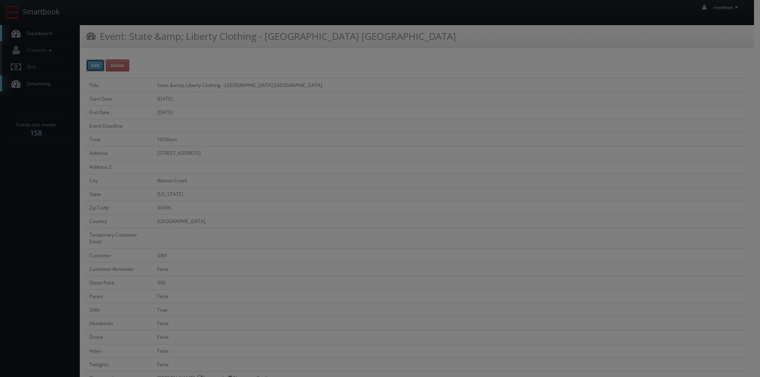
type input "200"
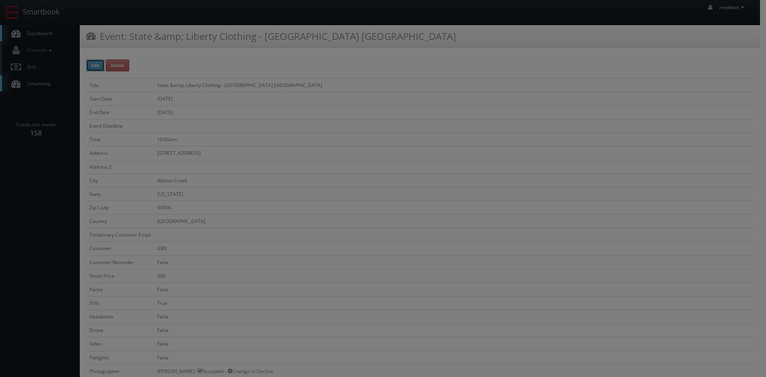
type input "500"
select select "fake72@mg.cs3calendar.com"
select select "jenna.salvagin@gmail.com"
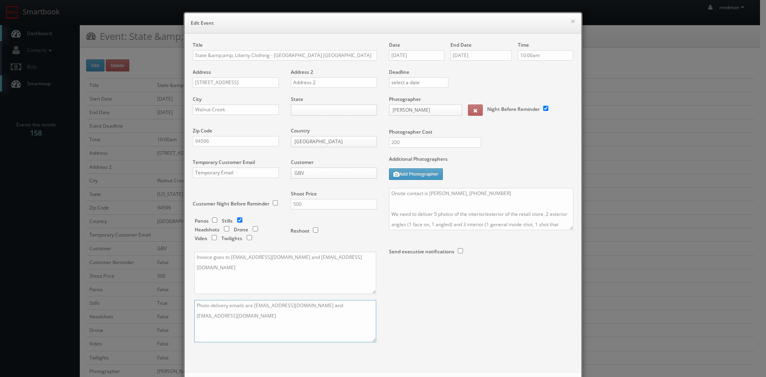
click at [194, 304] on textarea "Photo delivery emails are jake@stateandliberty.com and aryan@stateandliberty.com" at bounding box center [285, 321] width 182 height 42
paste textarea "They would like 2 exterior photos (1 face on and 1 angled) and 3 interior photo…"
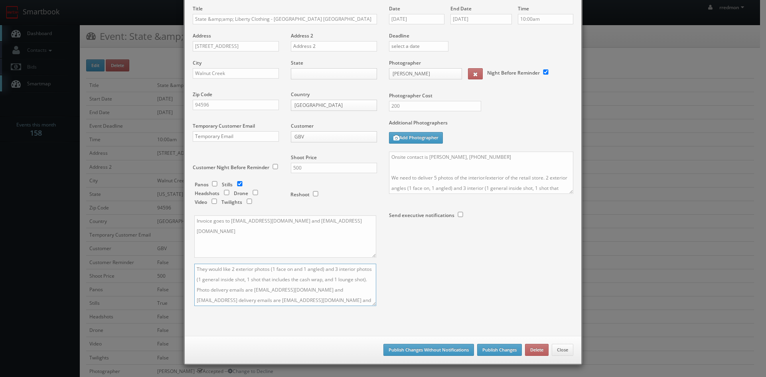
drag, startPoint x: 326, startPoint y: 301, endPoint x: 168, endPoint y: 250, distance: 166.9
click at [168, 250] on div "× Edit Event Title State &amp;amp; Liberty Clothing - Walnut Creek CA Address 1…" at bounding box center [383, 188] width 766 height 377
paste textarea
type textarea "They would like 2 exterior photos (1 face on and 1 angled) and 3 interior photo…"
click at [441, 348] on button "Publish Changes Without Notifications" at bounding box center [428, 350] width 91 height 12
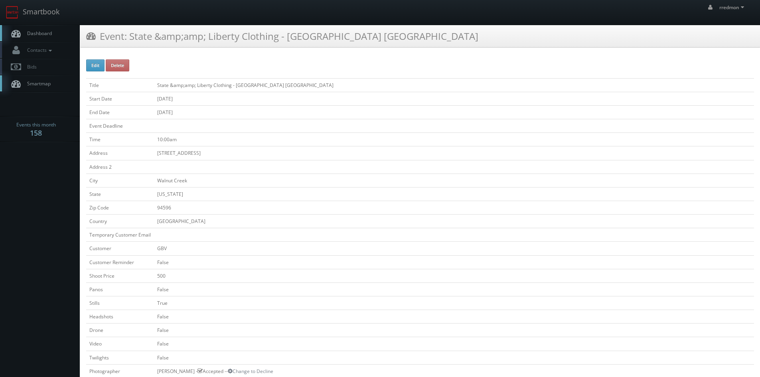
click at [62, 33] on link "Dashboard" at bounding box center [40, 33] width 80 height 16
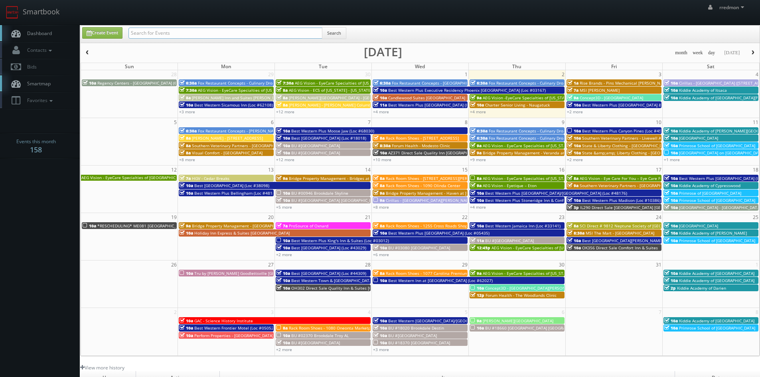
click at [169, 36] on input "text" at bounding box center [225, 33] width 194 height 11
type input "state"
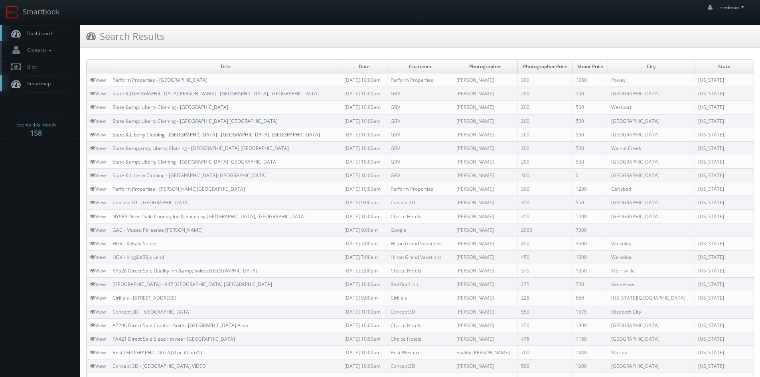
click at [209, 137] on link "State & Liberty Clothing - [GEOGRAPHIC_DATA] - [GEOGRAPHIC_DATA], [GEOGRAPHIC_D…" at bounding box center [215, 134] width 207 height 7
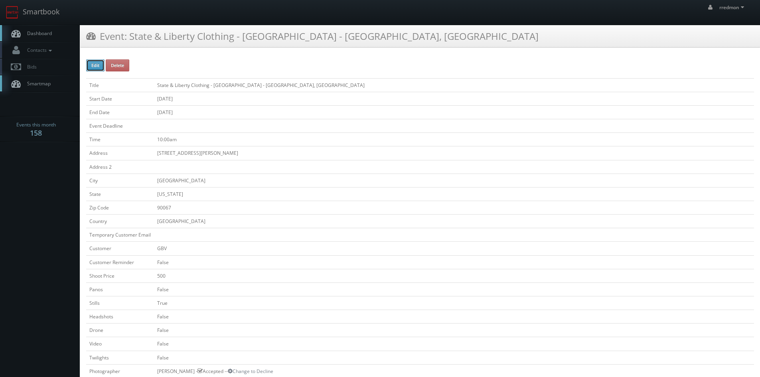
click at [98, 67] on button "Edit" at bounding box center [95, 65] width 18 height 12
type input "State &amp; Liberty Clothing - Century City Mall - Los Angeles, CA"
type input "10250 West Santa Monica Blvd, #1460"
type input "[GEOGRAPHIC_DATA]"
type input "90067"
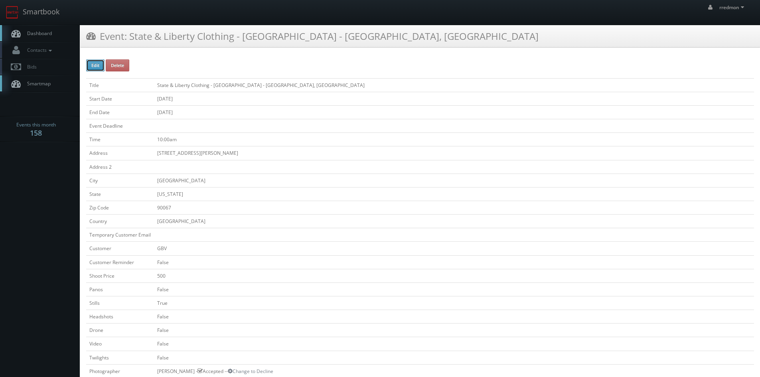
checkbox input "false"
type input "500"
checkbox input "false"
checkbox input "true"
checkbox input "false"
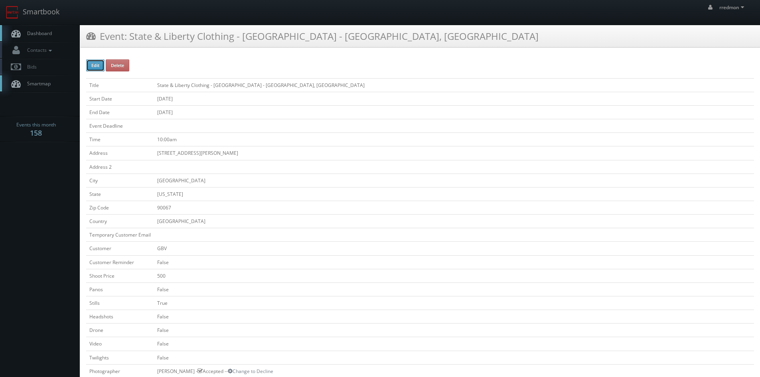
checkbox input "false"
type input "10/10/2025"
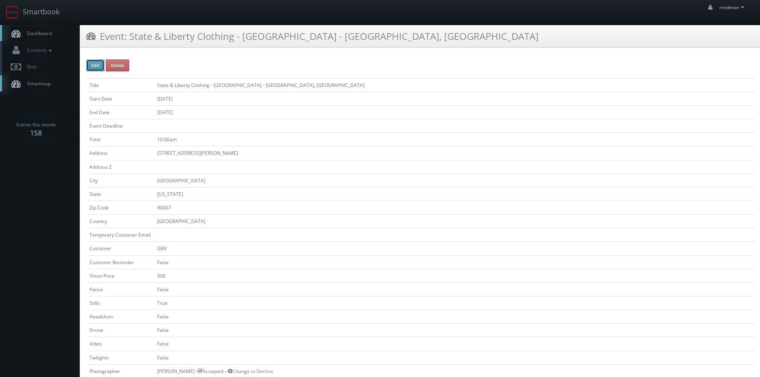
type input "10/10/2025"
type input "10:00am"
checkbox input "true"
checkbox input "false"
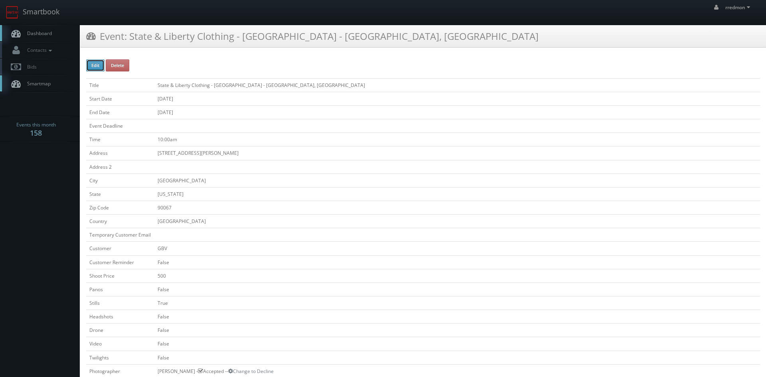
type input "500"
type input "200"
select select "[US_STATE]"
select select "fake72@mg.cs3calendar.com"
select select "jordancpalacio@gmail.com"
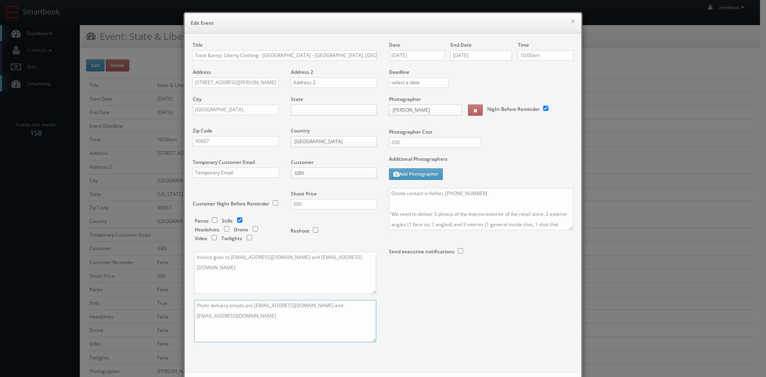
drag, startPoint x: 278, startPoint y: 318, endPoint x: 175, endPoint y: 300, distance: 104.5
click at [175, 300] on div "× Edit Event Title State &amp; Liberty Clothing - Century City Mall - Los Angel…" at bounding box center [383, 188] width 766 height 377
paste textarea "They would like 2 exterior photos (1 face on and 1 angled) and 3 interior photo…"
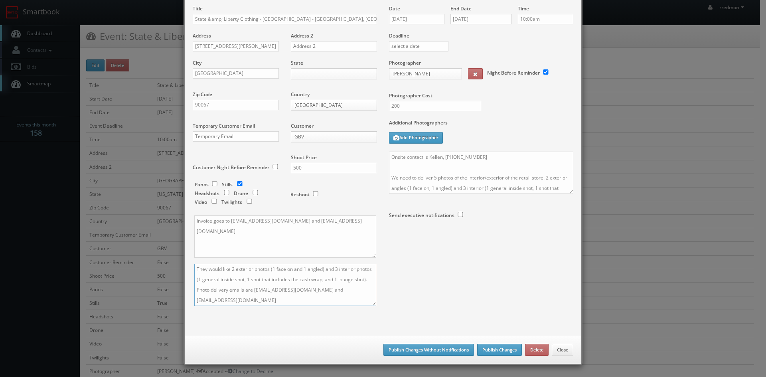
type textarea "They would like 2 exterior photos (1 face on and 1 angled) and 3 interior photo…"
click at [420, 345] on button "Publish Changes Without Notifications" at bounding box center [428, 350] width 91 height 12
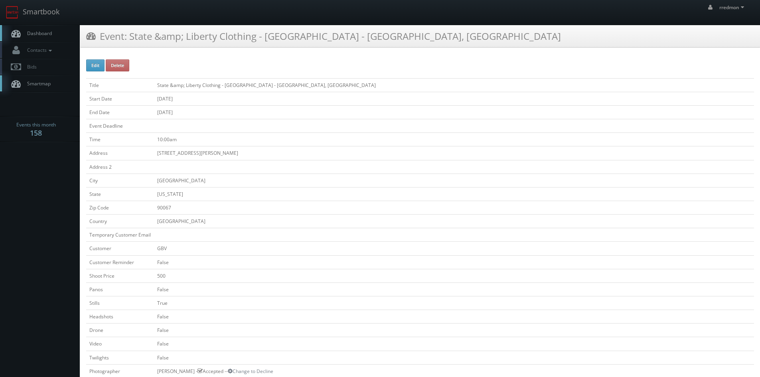
click at [51, 33] on span "Dashboard" at bounding box center [37, 33] width 29 height 7
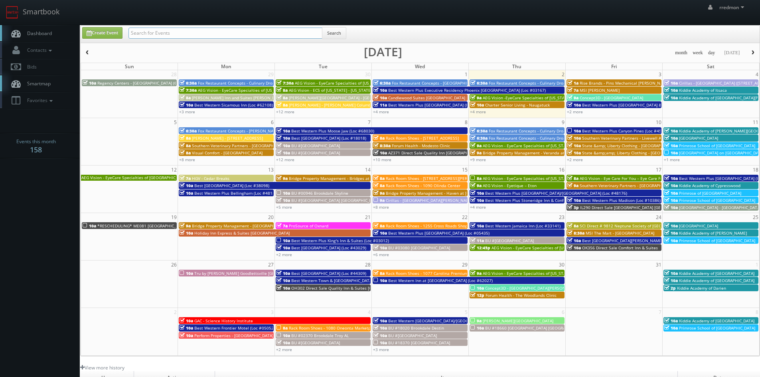
click at [154, 35] on input "text" at bounding box center [225, 33] width 194 height 11
type input "state"
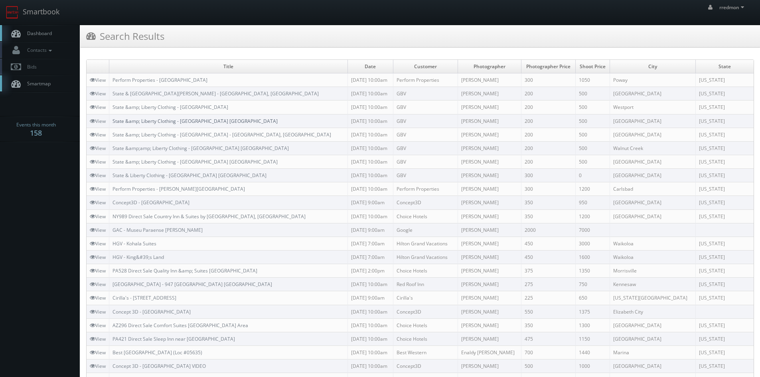
click at [176, 121] on link "State &amp; Liberty Clothing - [GEOGRAPHIC_DATA] [GEOGRAPHIC_DATA]" at bounding box center [194, 121] width 165 height 7
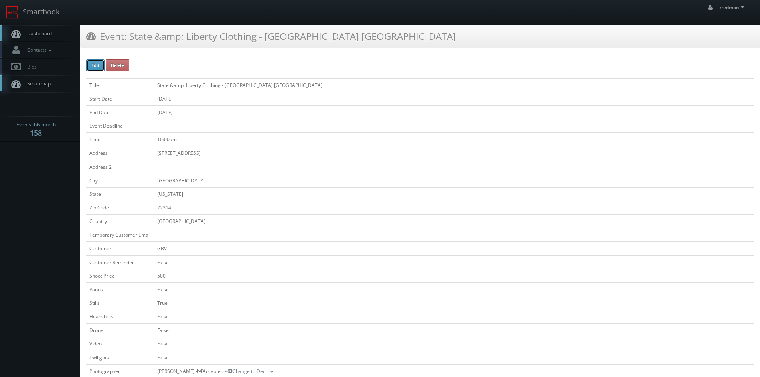
click at [92, 71] on button "Edit" at bounding box center [95, 65] width 18 height 12
type input "State &amp;amp; Liberty Clothing - [GEOGRAPHIC_DATA] [GEOGRAPHIC_DATA]"
type input "[STREET_ADDRESS]"
type input "[GEOGRAPHIC_DATA]"
type input "22314"
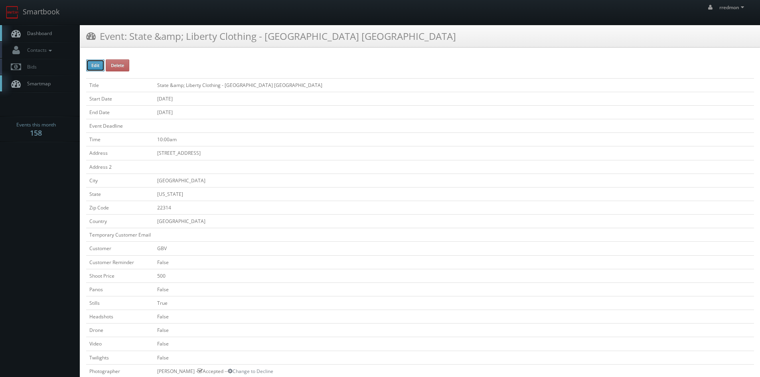
checkbox input "false"
type input "500"
checkbox input "false"
checkbox input "true"
checkbox input "false"
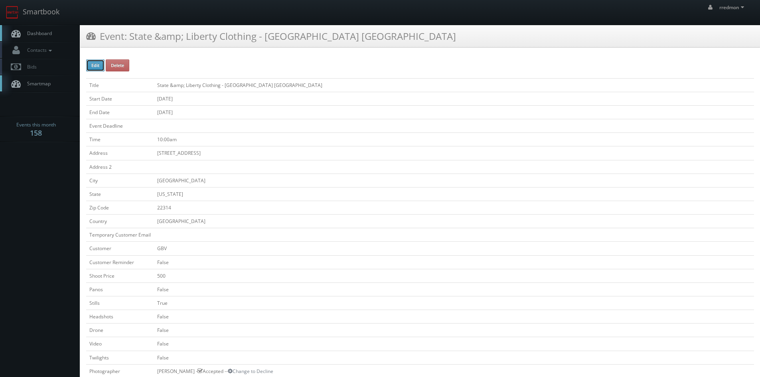
checkbox input "false"
type input "[DATE]"
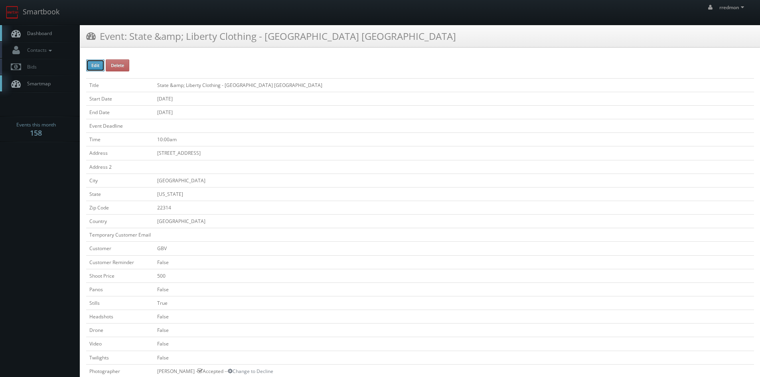
type input "[DATE]"
type input "10:00am"
checkbox input "true"
checkbox input "false"
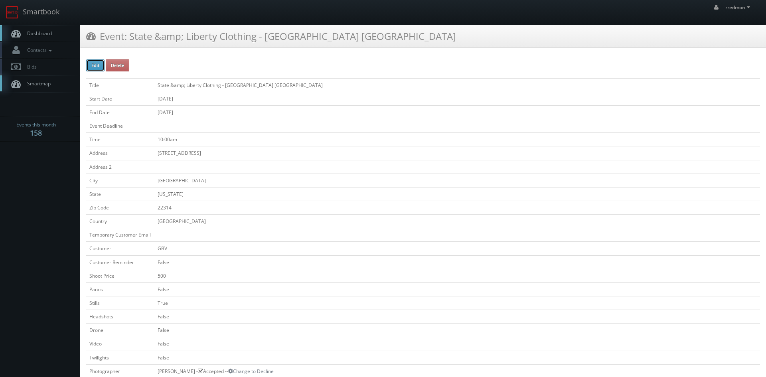
select select "[US_STATE]"
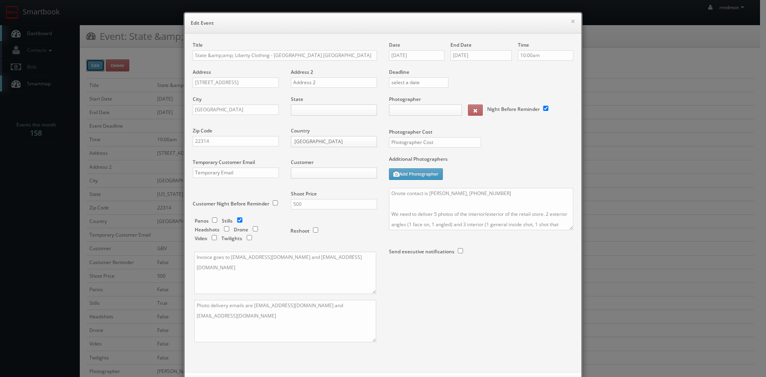
type input "200"
type input "500"
select select "fake72@mg.cs3calendar.com"
select select "nataliascrimgeour@gmail.com"
drag, startPoint x: 262, startPoint y: 320, endPoint x: 189, endPoint y: 298, distance: 76.8
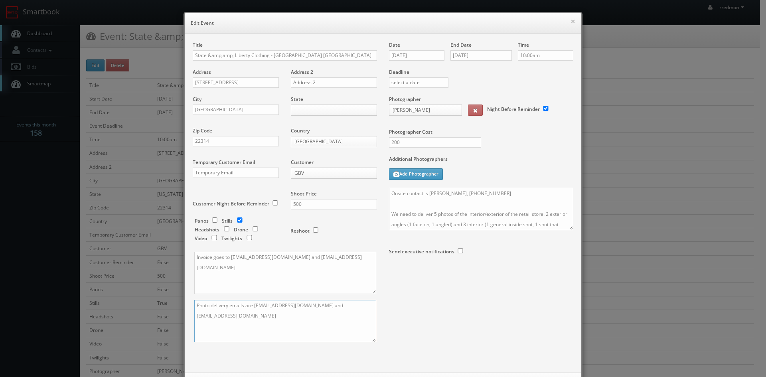
click at [189, 298] on div "Title State &amp;amp; Liberty Clothing - Alexandria VA Address 629 King Street …" at bounding box center [285, 198] width 196 height 315
paste textarea "They would like 2 exterior photos (1 face on and 1 angled) and 3 interior photo…"
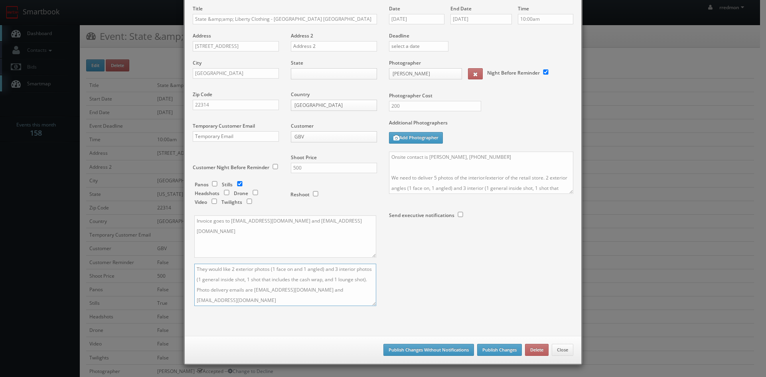
type textarea "They would like 2 exterior photos (1 face on and 1 angled) and 3 interior photo…"
click at [412, 350] on button "Publish Changes Without Notifications" at bounding box center [428, 350] width 91 height 12
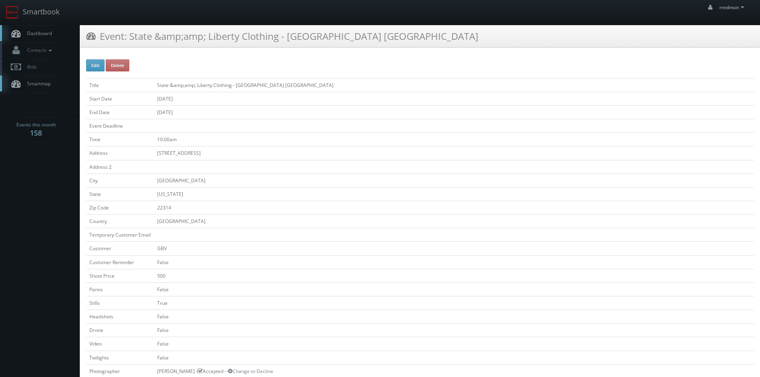
click at [50, 34] on span "Dashboard" at bounding box center [37, 33] width 29 height 7
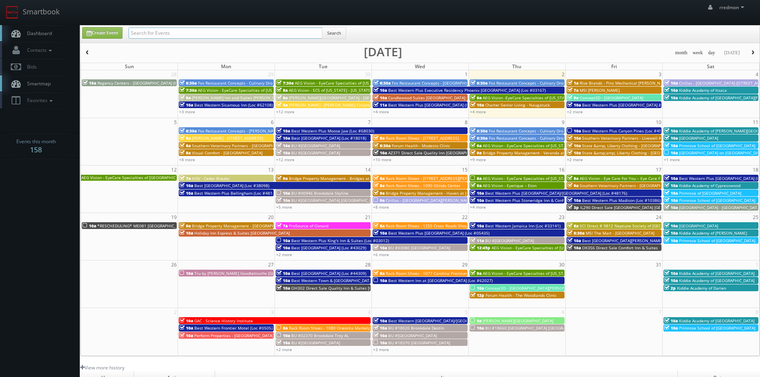
click at [209, 34] on input "text" at bounding box center [225, 33] width 194 height 11
type input "state"
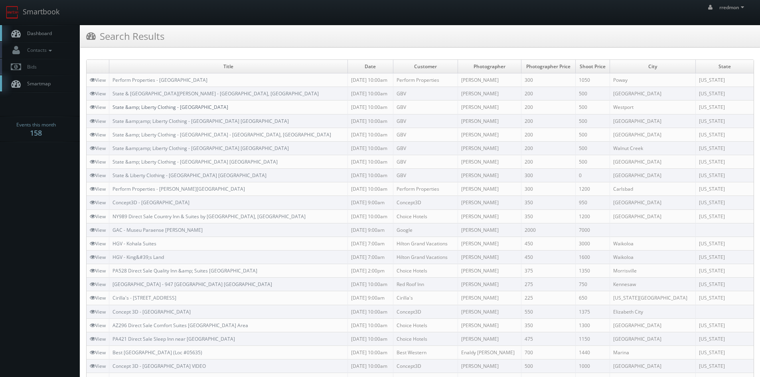
click at [187, 107] on link "State &amp; Liberty Clothing - Westport CT" at bounding box center [170, 107] width 116 height 7
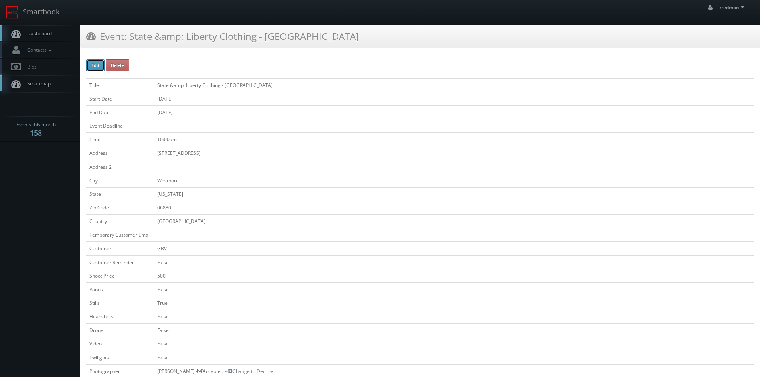
click at [99, 67] on button "Edit" at bounding box center [95, 65] width 18 height 12
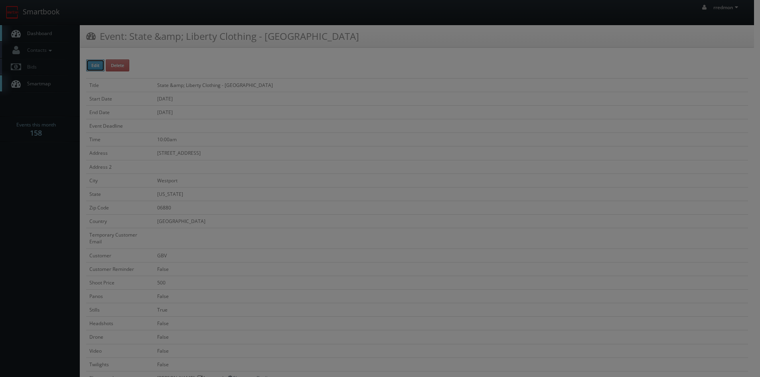
type input "State &amp;amp; Liberty Clothing - [GEOGRAPHIC_DATA]"
type input "[STREET_ADDRESS]"
type input "Westport"
select select "[US_STATE]"
type input "06880"
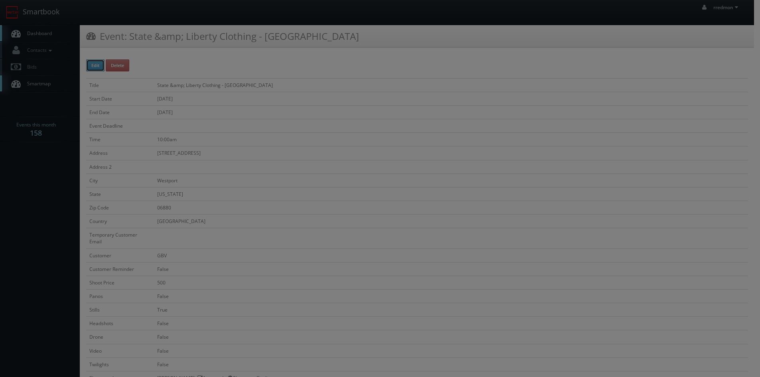
checkbox input "false"
type input "500"
checkbox input "false"
checkbox input "true"
checkbox input "false"
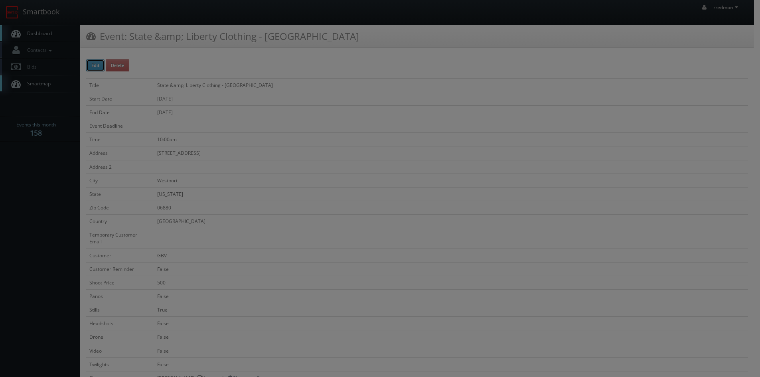
checkbox input "false"
type input "[DATE]"
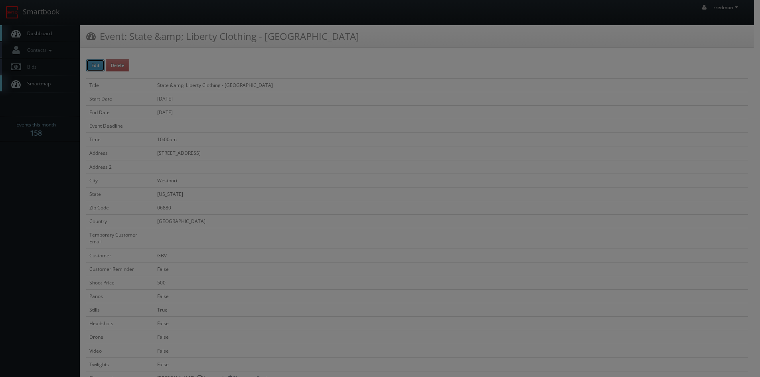
type input "10/15/2025"
type input "10:00am"
checkbox input "true"
checkbox input "false"
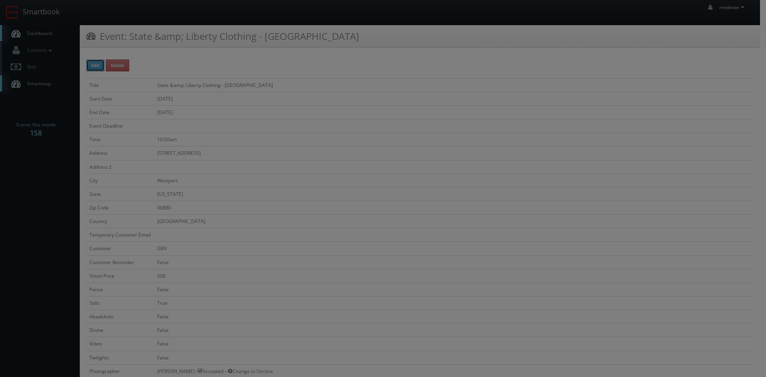
type input "200"
type input "500"
select select "fake72@mg.cs3calendar.com"
select select "md@dfspartners.com"
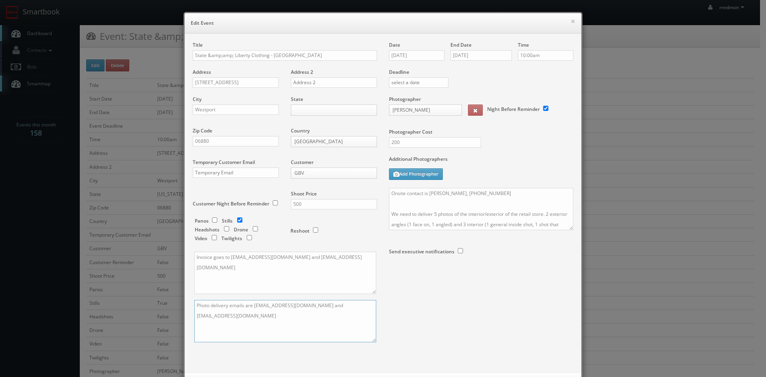
drag, startPoint x: 268, startPoint y: 317, endPoint x: 167, endPoint y: 305, distance: 102.0
click at [167, 305] on div "× Edit Event Title State &amp;amp; Liberty Clothing - Westport CT Address 72 Ma…" at bounding box center [383, 188] width 766 height 377
paste textarea "They would like 2 exterior photos (1 face on and 1 angled) and 3 interior photo…"
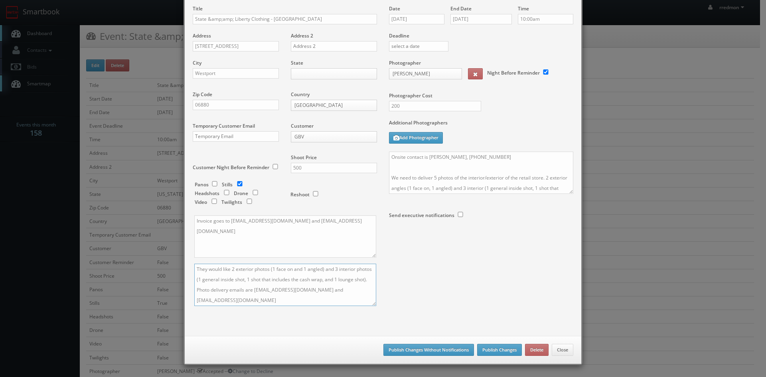
type textarea "They would like 2 exterior photos (1 face on and 1 angled) and 3 interior photo…"
click at [435, 350] on button "Publish Changes Without Notifications" at bounding box center [428, 350] width 91 height 12
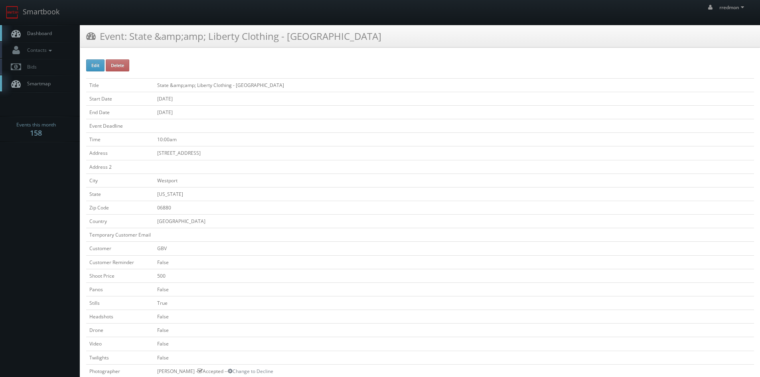
click at [39, 31] on span "Dashboard" at bounding box center [37, 33] width 29 height 7
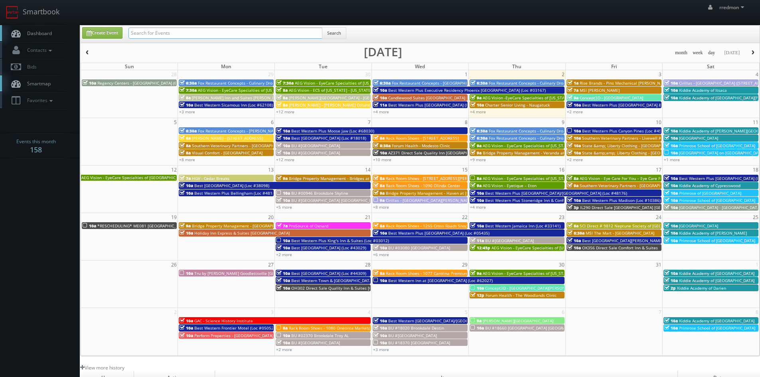
click at [193, 32] on input "text" at bounding box center [225, 33] width 194 height 11
type input "state"
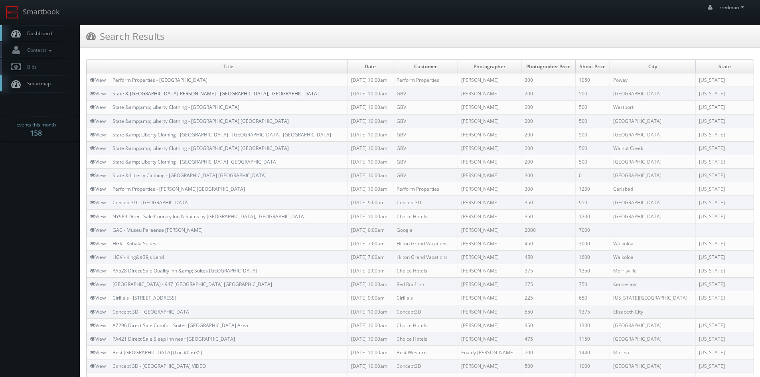
click at [199, 91] on link "State & Liberty - Ross Park Mall - Pittsburgh, PA" at bounding box center [215, 93] width 206 height 7
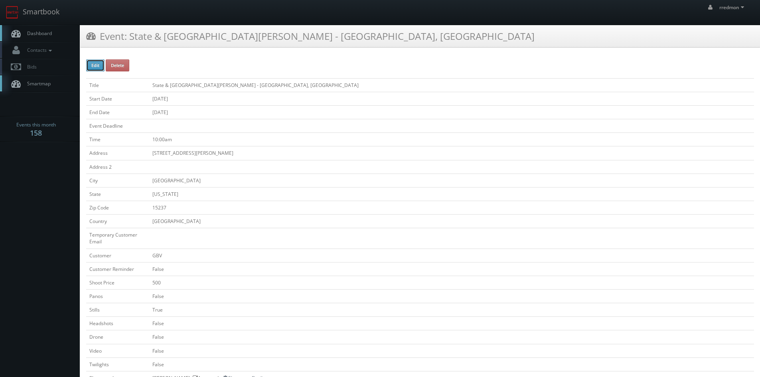
click at [98, 63] on button "Edit" at bounding box center [95, 65] width 18 height 12
type input "State &amp; [GEOGRAPHIC_DATA][PERSON_NAME] - [GEOGRAPHIC_DATA], [GEOGRAPHIC_DAT…"
type input "[STREET_ADDRESS][PERSON_NAME]"
type input "[GEOGRAPHIC_DATA]"
type input "15237"
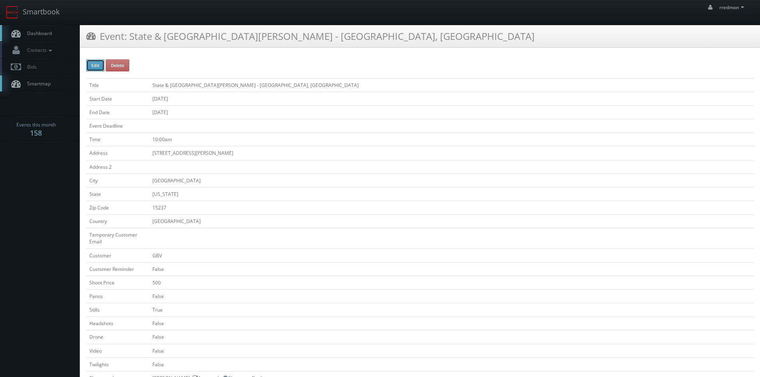
checkbox input "false"
type input "500"
checkbox input "false"
checkbox input "true"
checkbox input "false"
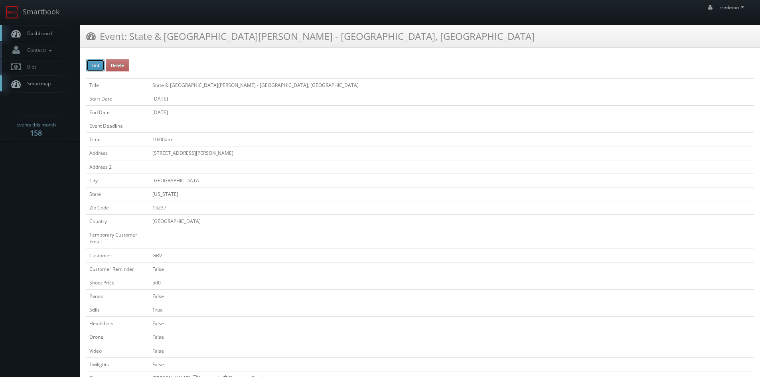
checkbox input "false"
type input "[DATE]"
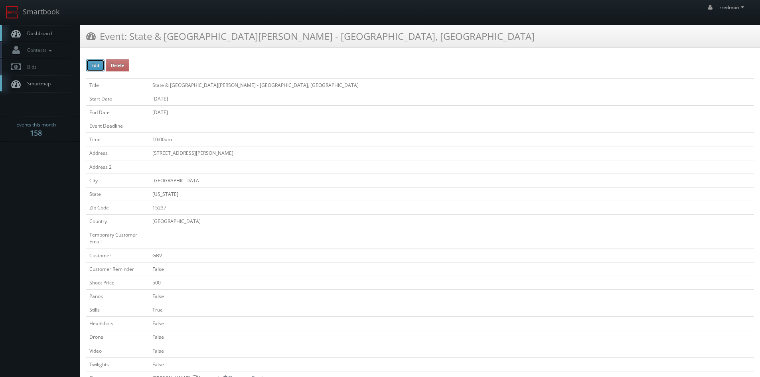
type input "[DATE]"
type input "10:00am"
checkbox input "true"
checkbox input "false"
type input "200"
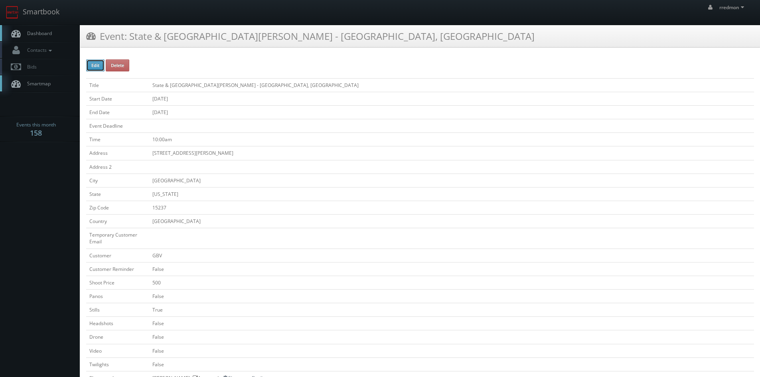
type input "500"
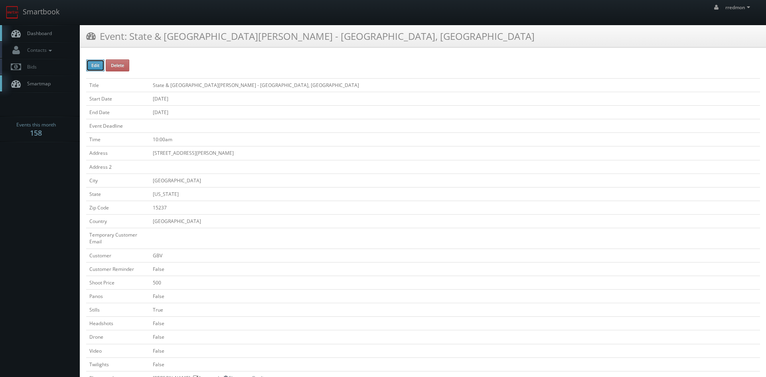
select select "[US_STATE]"
select select "fake72@mg.cs3calendar.com"
select select "alexrjones.com@gmail.com"
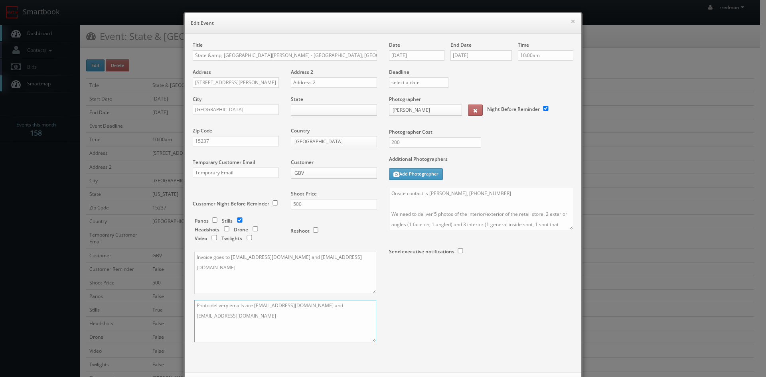
drag, startPoint x: 259, startPoint y: 320, endPoint x: 182, endPoint y: 307, distance: 78.8
click at [185, 307] on div "Title State &amp; Liberty - Ross Park Mall - Pittsburgh, PA Address 1000 Ross P…" at bounding box center [383, 203] width 397 height 339
paste textarea "They would like 2 exterior photos (1 face on and 1 angled) and 3 interior photo…"
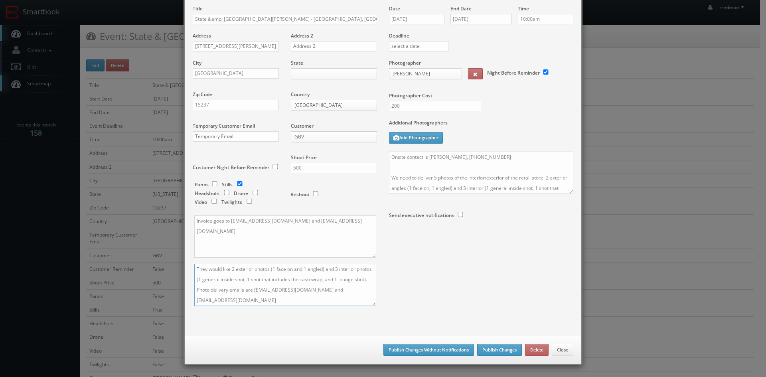
type textarea "They would like 2 exterior photos (1 face on and 1 angled) and 3 interior photo…"
click at [456, 351] on button "Publish Changes Without Notifications" at bounding box center [428, 350] width 91 height 12
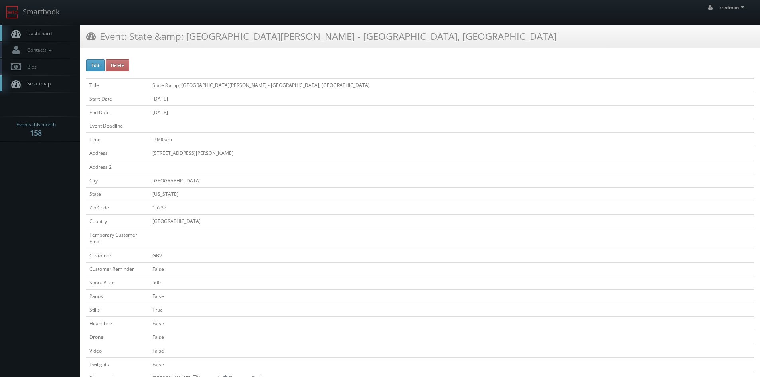
click at [57, 34] on link "Dashboard" at bounding box center [40, 33] width 80 height 16
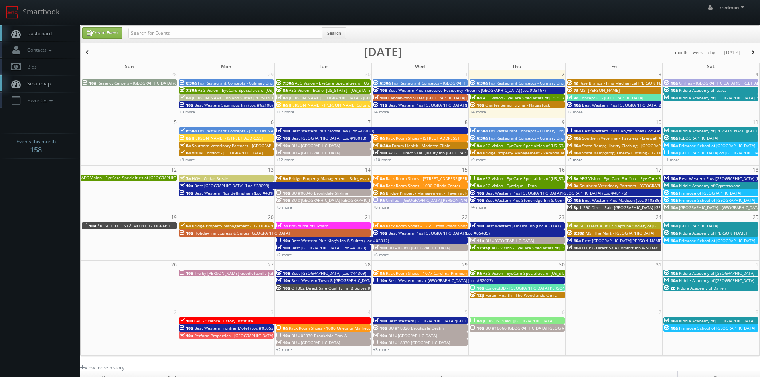
click at [574, 160] on link "+2 more" at bounding box center [575, 160] width 16 height 6
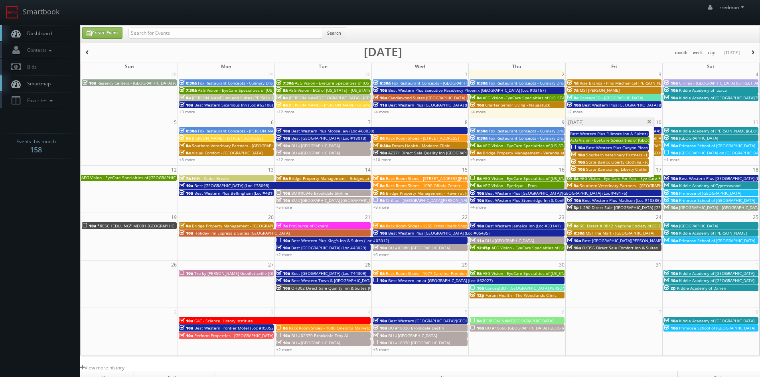
click at [616, 161] on span "State &amp; Liberty Clothing - [GEOGRAPHIC_DATA] - [GEOGRAPHIC_DATA], [GEOGRAPH…" at bounding box center [677, 162] width 182 height 6
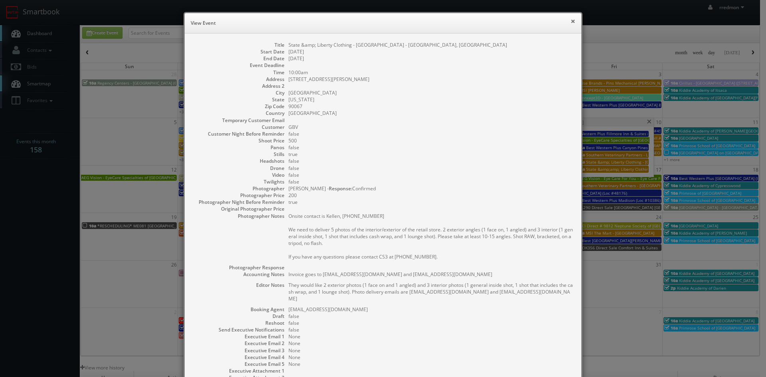
click at [570, 21] on button "×" at bounding box center [572, 21] width 5 height 6
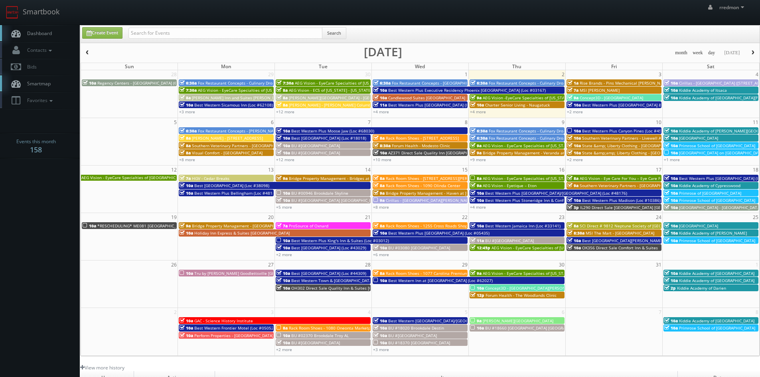
click at [47, 30] on span "Dashboard" at bounding box center [37, 33] width 29 height 7
click at [479, 111] on link "+4 more" at bounding box center [478, 112] width 16 height 6
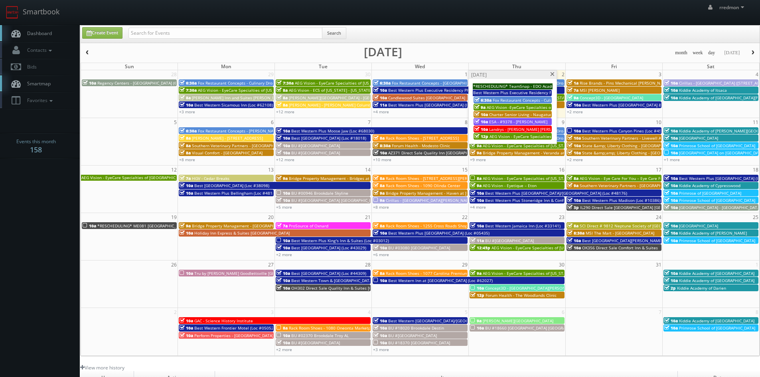
click at [553, 76] on span at bounding box center [552, 74] width 5 height 4
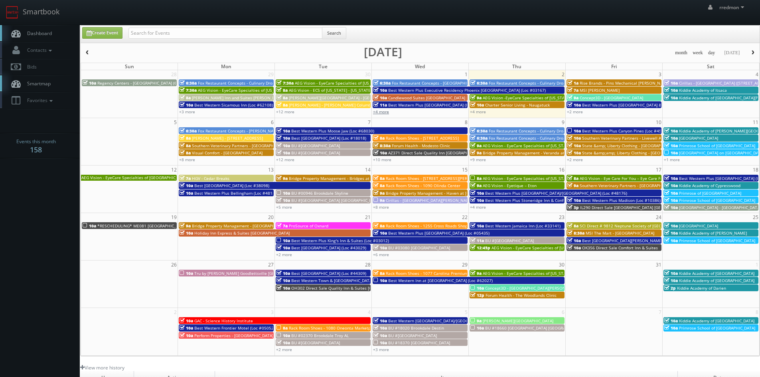
click at [374, 110] on link "+4 more" at bounding box center [381, 112] width 16 height 6
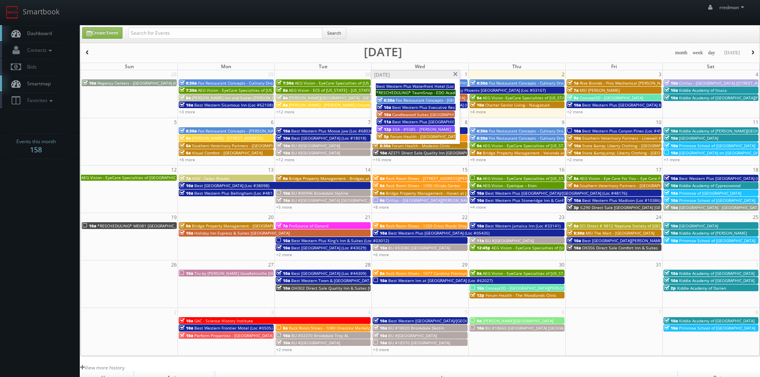
click at [454, 74] on span at bounding box center [455, 74] width 5 height 4
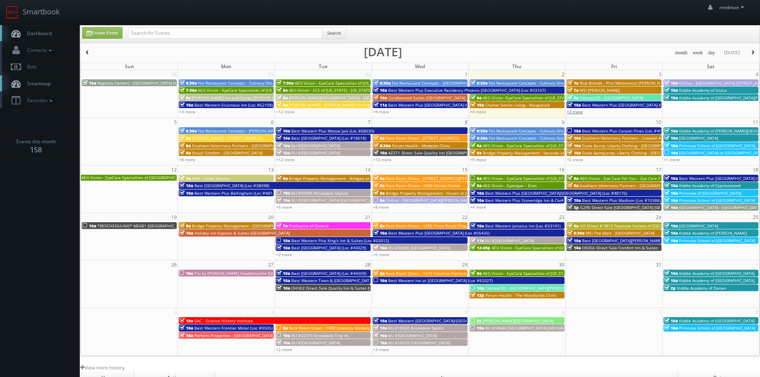
click at [578, 113] on link "+2 more" at bounding box center [575, 112] width 16 height 6
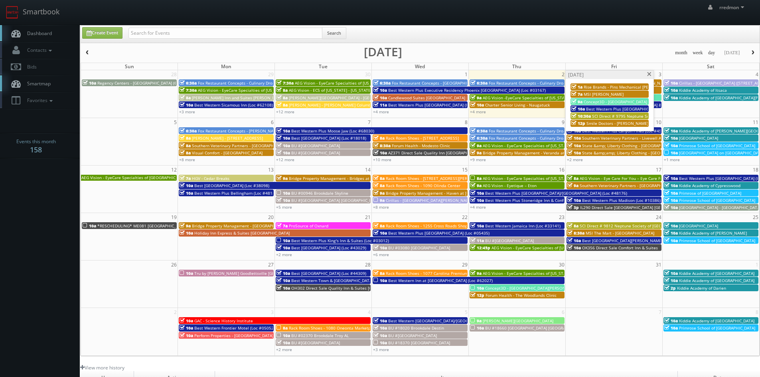
click at [651, 73] on span at bounding box center [649, 74] width 5 height 4
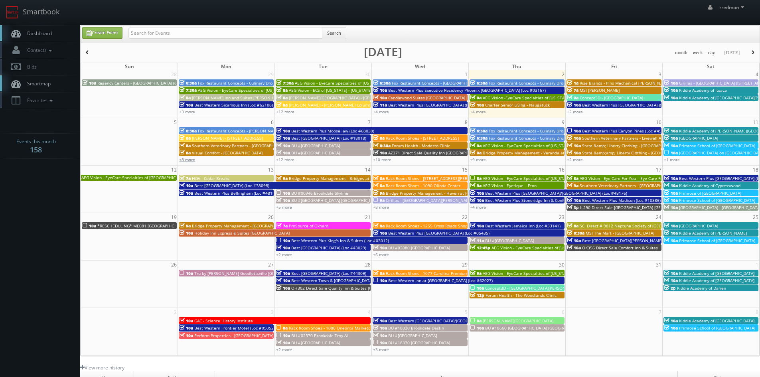
click at [187, 159] on link "+8 more" at bounding box center [187, 160] width 16 height 6
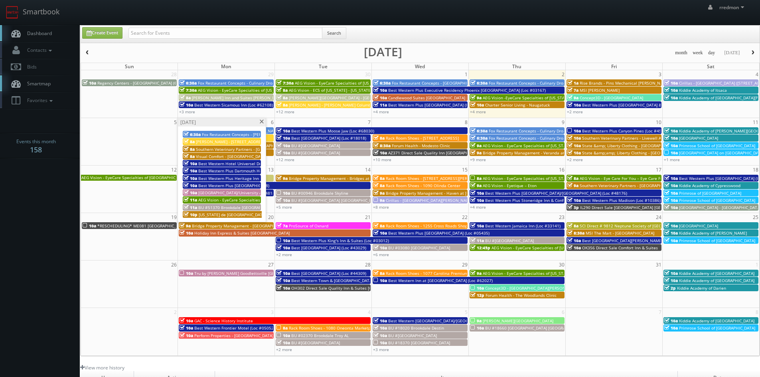
click at [261, 122] on span at bounding box center [261, 122] width 5 height 4
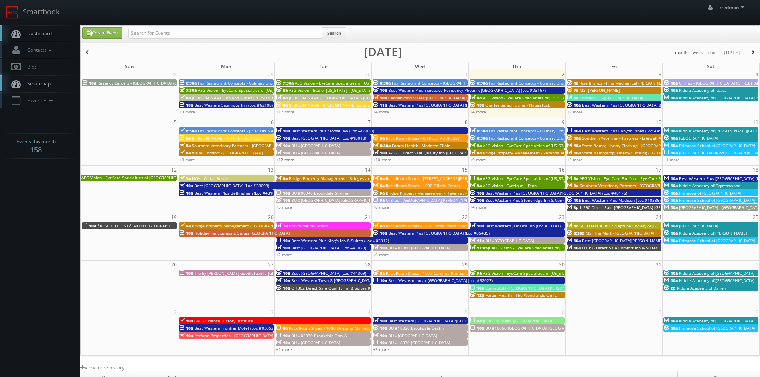
click at [292, 160] on link "+12 more" at bounding box center [285, 160] width 18 height 6
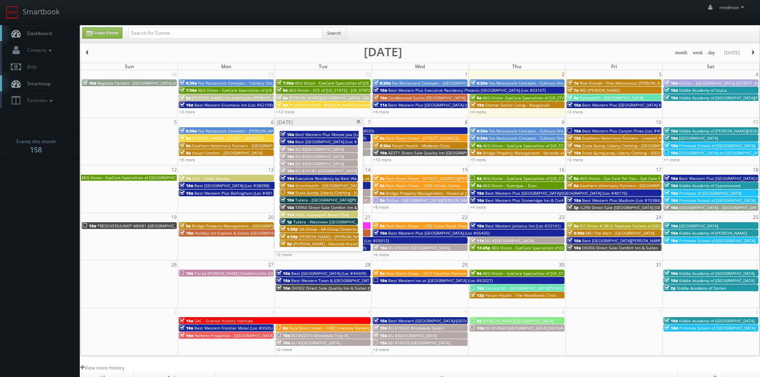
click at [333, 193] on span "State &amp; Liberty Clothing - [GEOGRAPHIC_DATA] [GEOGRAPHIC_DATA]" at bounding box center [364, 193] width 138 height 6
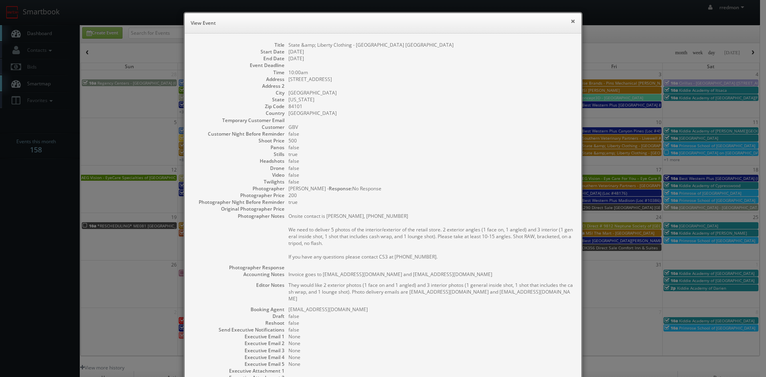
click at [570, 21] on button "×" at bounding box center [572, 21] width 5 height 6
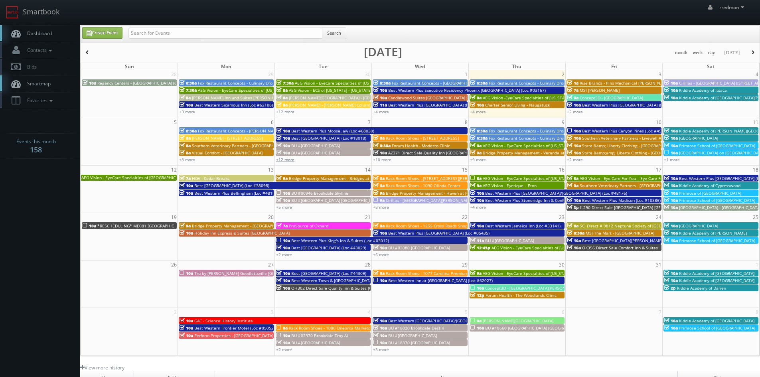
click at [283, 158] on link "+12 more" at bounding box center [285, 160] width 18 height 6
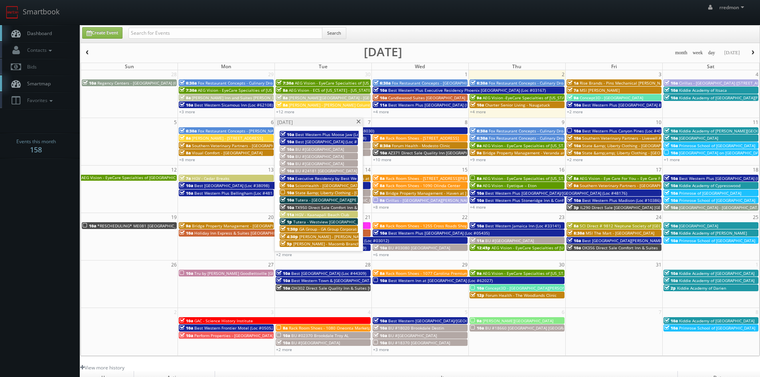
click at [358, 122] on span at bounding box center [358, 122] width 5 height 4
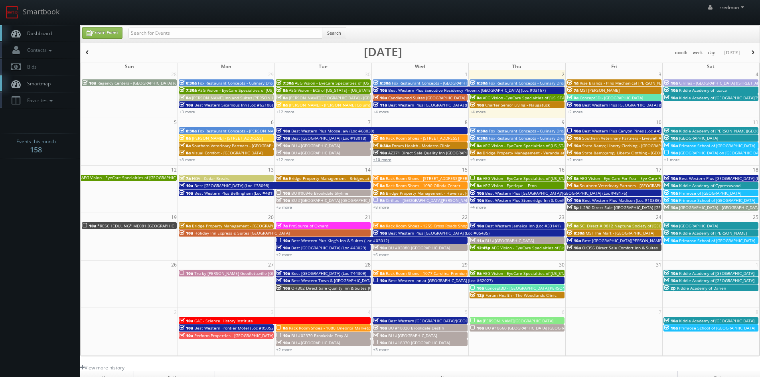
click at [379, 161] on link "+10 more" at bounding box center [382, 160] width 18 height 6
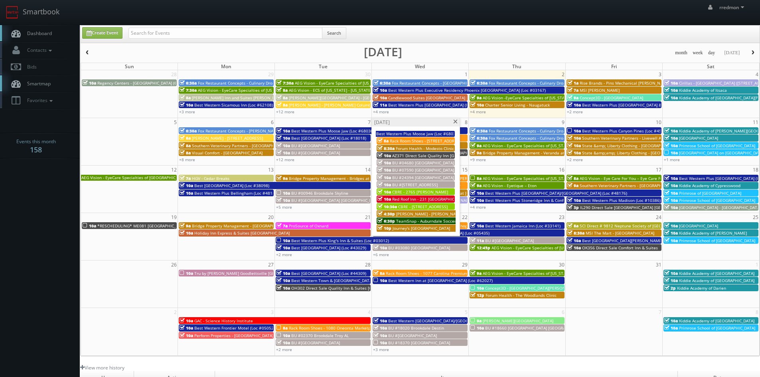
click at [457, 120] on span at bounding box center [455, 122] width 5 height 4
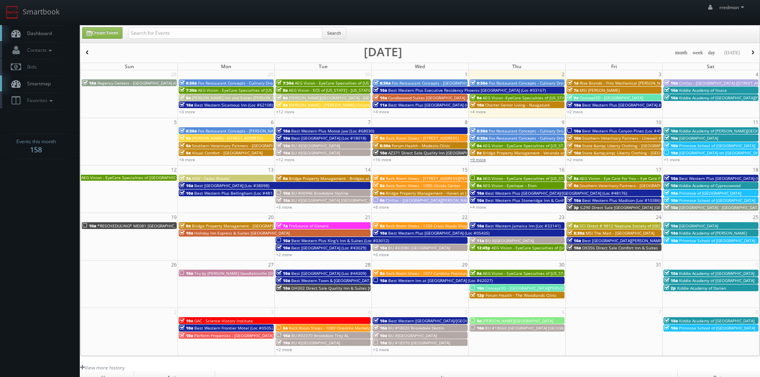
click at [477, 161] on link "+9 more" at bounding box center [478, 160] width 16 height 6
click at [291, 158] on link "+12 more" at bounding box center [285, 160] width 18 height 6
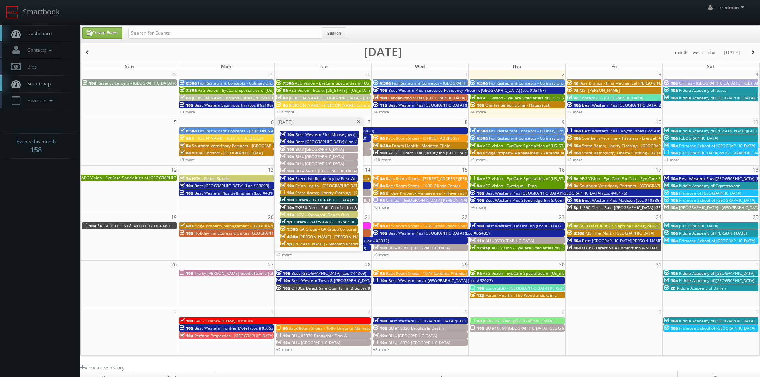
click at [339, 191] on span "State &amp; Liberty Clothing - [GEOGRAPHIC_DATA] [GEOGRAPHIC_DATA]" at bounding box center [364, 193] width 138 height 6
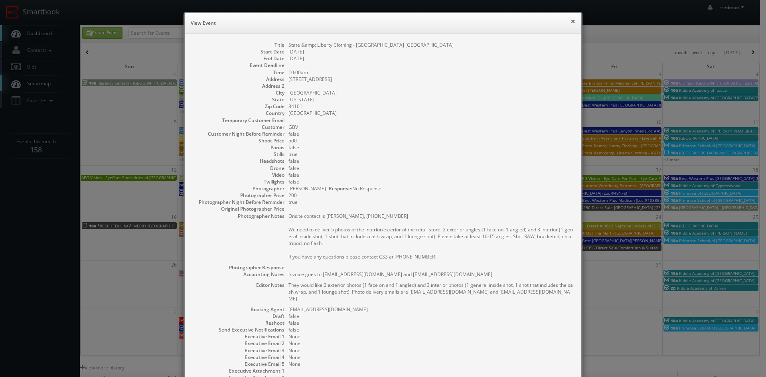
click at [570, 21] on button "×" at bounding box center [572, 21] width 5 height 6
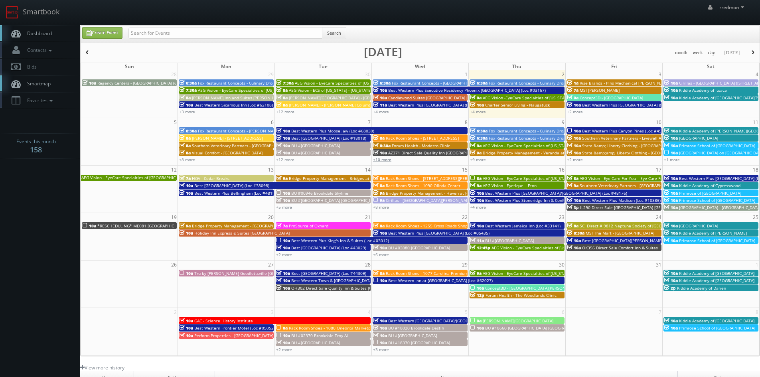
click at [385, 160] on link "+10 more" at bounding box center [382, 160] width 18 height 6
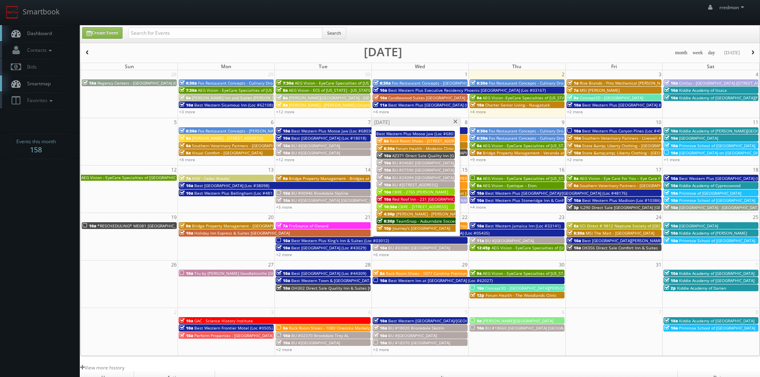
click at [457, 121] on span at bounding box center [455, 122] width 5 height 4
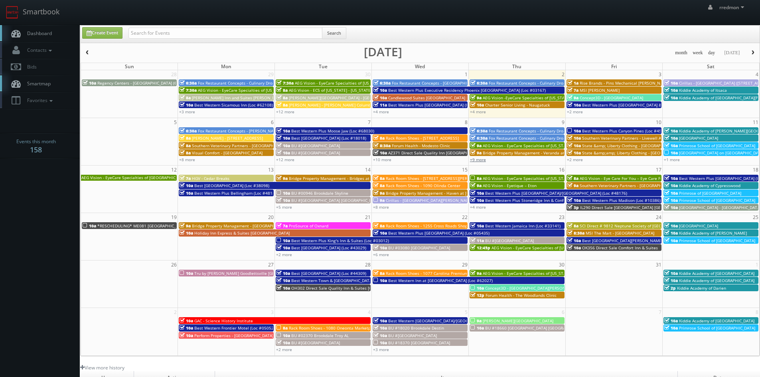
click at [483, 160] on link "+9 more" at bounding box center [478, 160] width 16 height 6
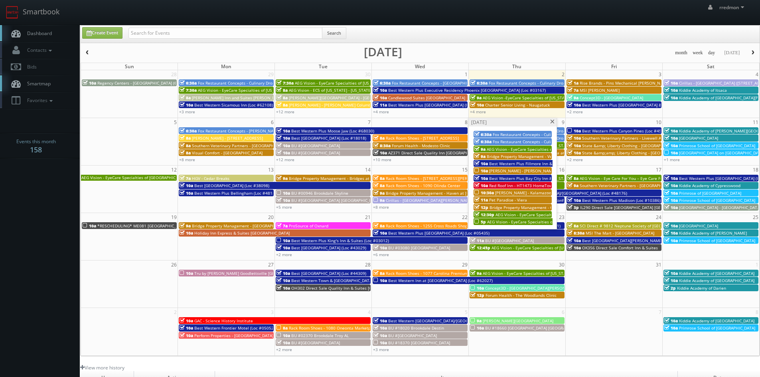
click at [523, 169] on span "[PERSON_NAME] - [PERSON_NAME][GEOGRAPHIC_DATA]" at bounding box center [542, 171] width 106 height 6
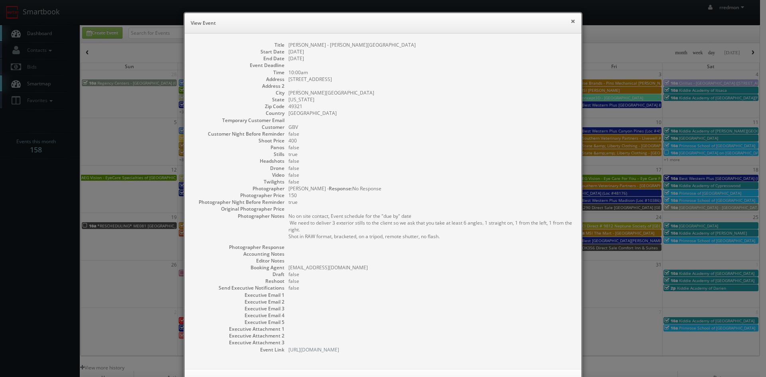
click at [570, 23] on button "×" at bounding box center [572, 21] width 5 height 6
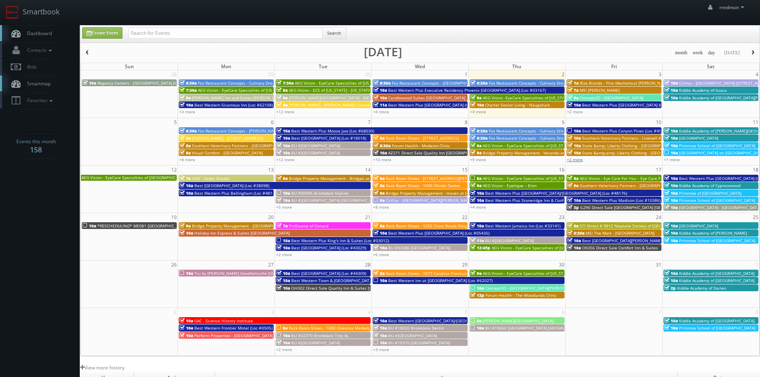
click at [574, 160] on link "+2 more" at bounding box center [575, 160] width 16 height 6
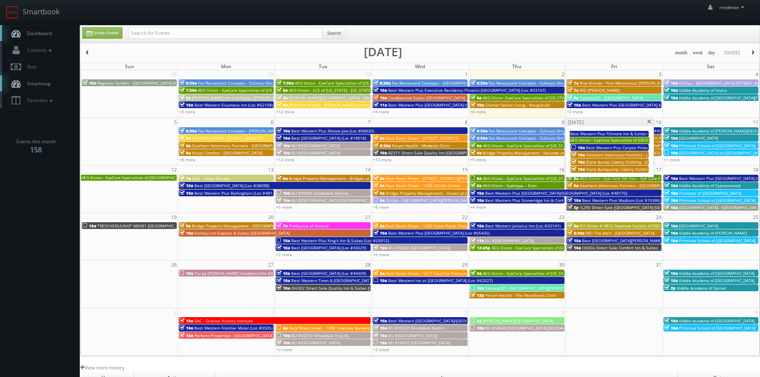
click at [589, 148] on span "Best Western Plus Canyon Pines (Loc #45083)" at bounding box center [630, 148] width 88 height 6
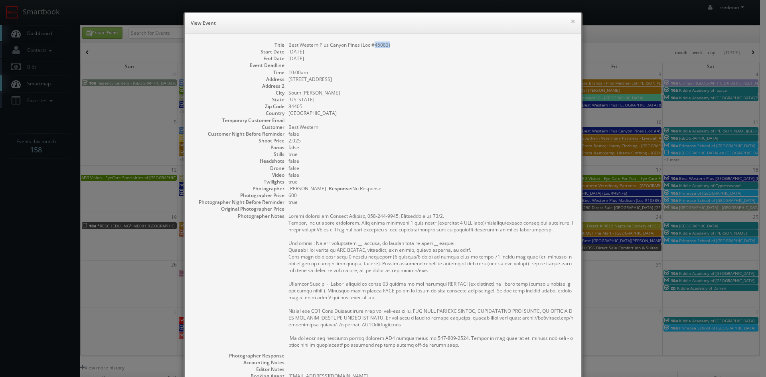
drag, startPoint x: 394, startPoint y: 46, endPoint x: 371, endPoint y: 48, distance: 22.8
click at [371, 48] on dd "Best Western Plus Canyon Pines (Loc #45083)" at bounding box center [430, 44] width 285 height 7
copy dd "45083)"
click at [570, 22] on button "×" at bounding box center [572, 21] width 5 height 6
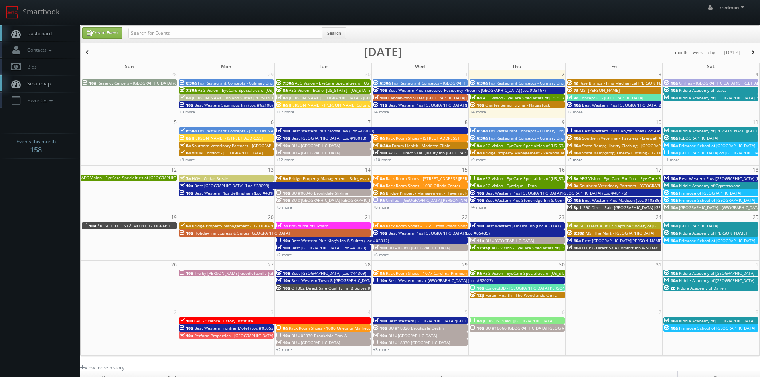
click at [581, 160] on link "+2 more" at bounding box center [575, 160] width 16 height 6
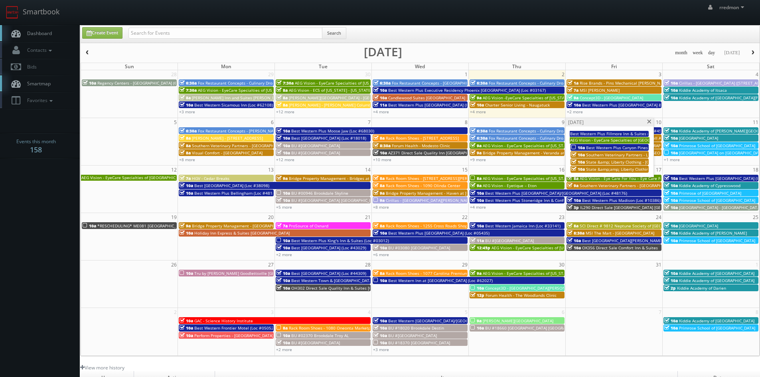
click at [651, 121] on span at bounding box center [649, 122] width 5 height 4
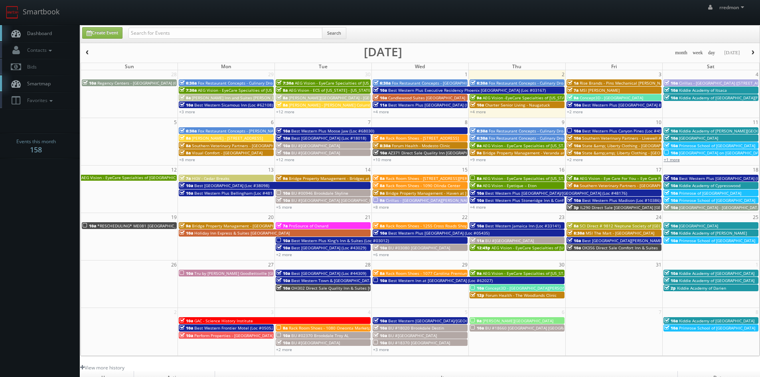
click at [669, 161] on link "+1 more" at bounding box center [672, 160] width 16 height 6
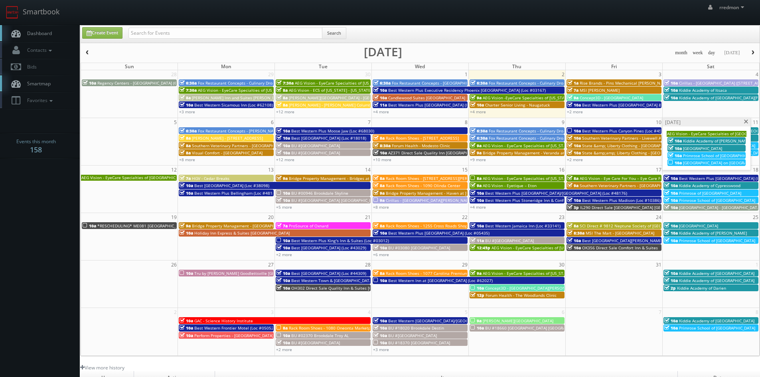
click at [722, 162] on span "[GEOGRAPHIC_DATA] on [GEOGRAPHIC_DATA] - Nocatee" at bounding box center [735, 163] width 105 height 6
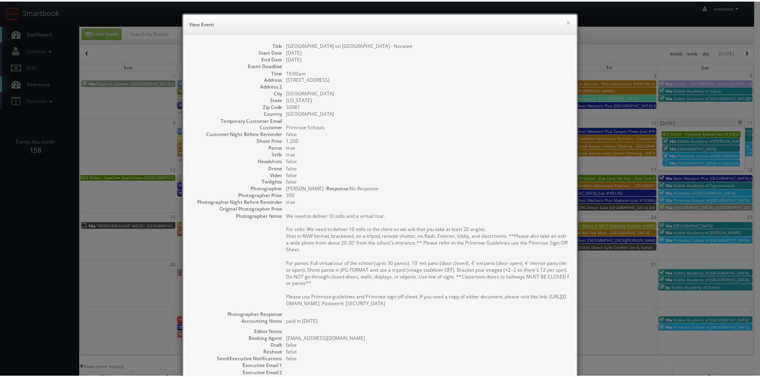
scroll to position [105, 0]
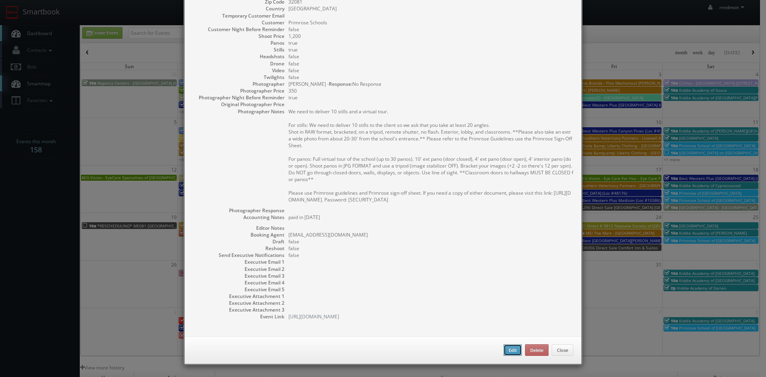
click at [504, 354] on button "Edit" at bounding box center [512, 350] width 18 height 12
type input "[GEOGRAPHIC_DATA] on [GEOGRAPHIC_DATA] - Nocatee"
type input "785 Crosswater Pkwy"
type input "Ponte Vedra Beach"
type input "32081"
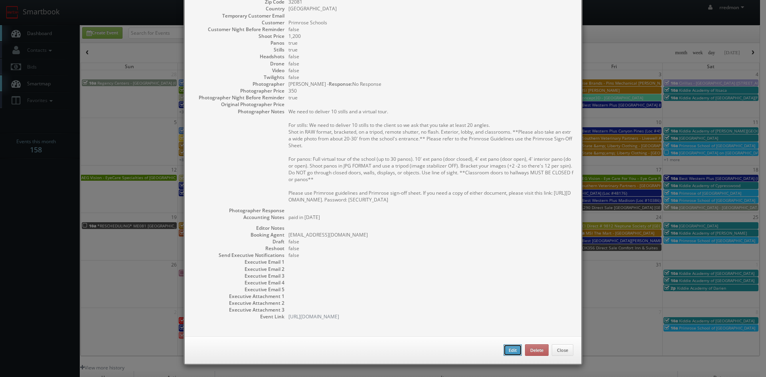
type input "1,200"
checkbox input "true"
type textarea "paid in Feb 2025"
type input "10/11/2025"
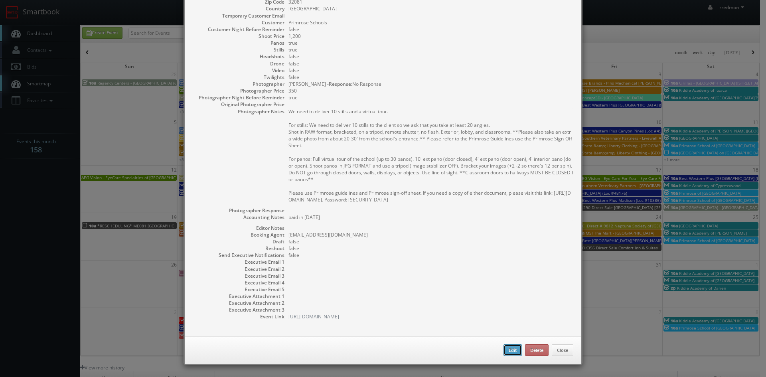
type input "10/11/2025"
type input "10:00am"
checkbox input "true"
type textarea "We need to deliver 10 stills and a virtual tour. For stills: We need to deliver…"
select select "[US_STATE]"
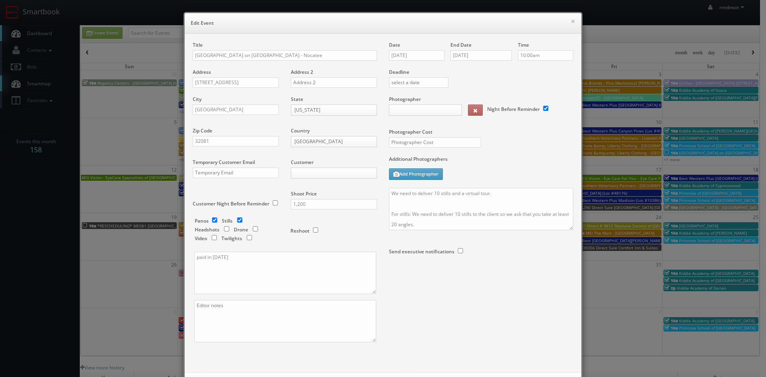
type input "1,200"
type input "350"
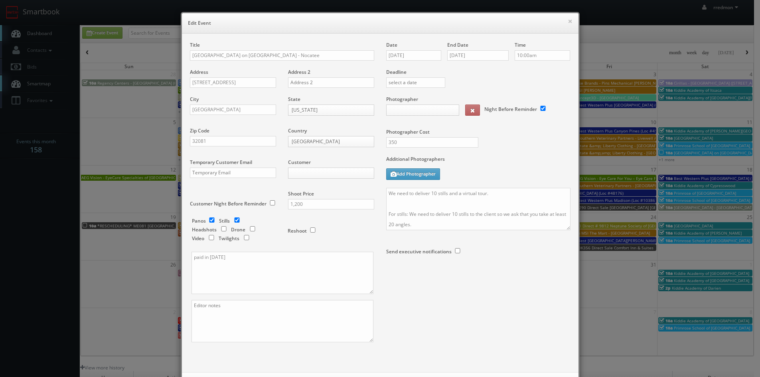
select select "fake96@mg.cs3calendar.com"
select select "tonybrucecat@gmail.com"
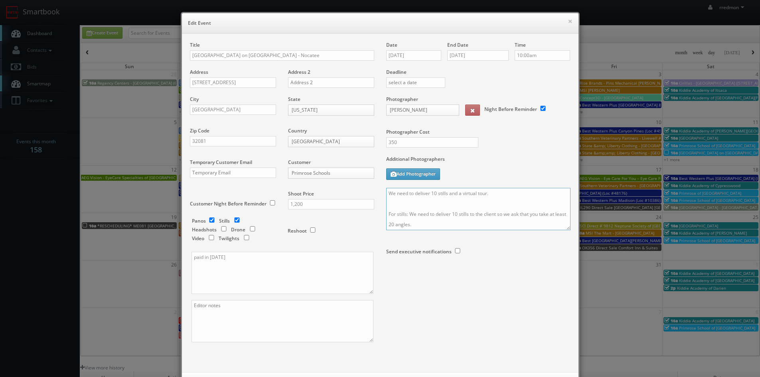
click at [386, 188] on textarea "We need to deliver 10 stills and a virtual tour. For stills: We need to deliver…" at bounding box center [478, 209] width 184 height 42
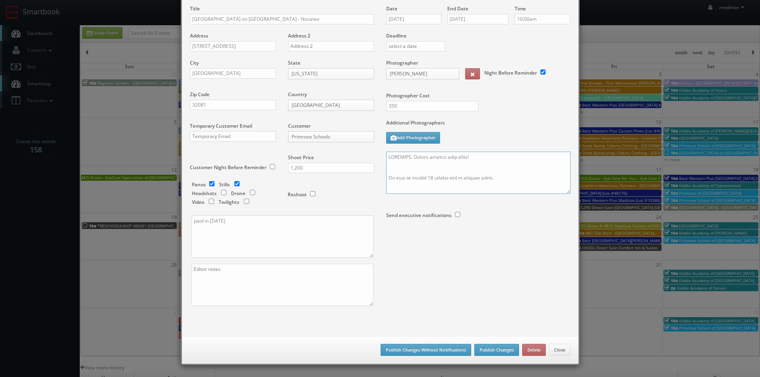
scroll to position [40, 0]
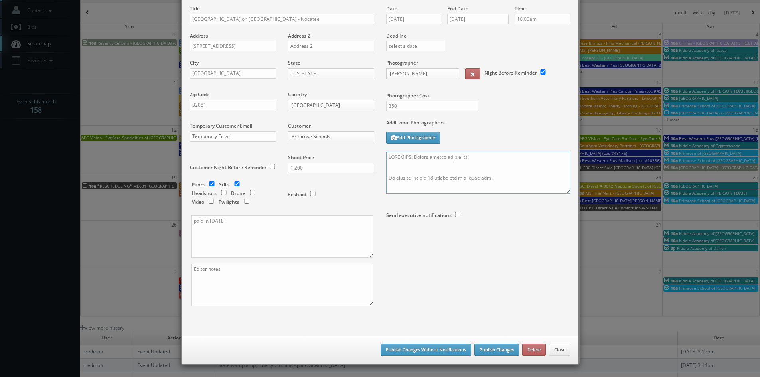
type textarea "REMINDER: Please accept this shoot! We need to deliver 10 stills and a virtual …"
click at [482, 349] on button "Publish Changes" at bounding box center [496, 350] width 45 height 12
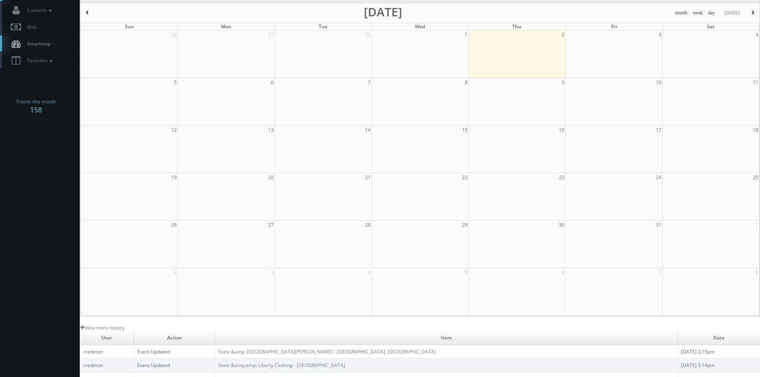
scroll to position [0, 0]
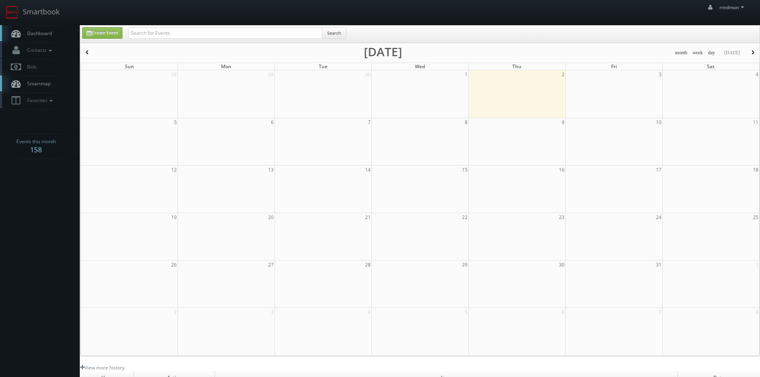
click at [39, 33] on span "Dashboard" at bounding box center [37, 33] width 29 height 7
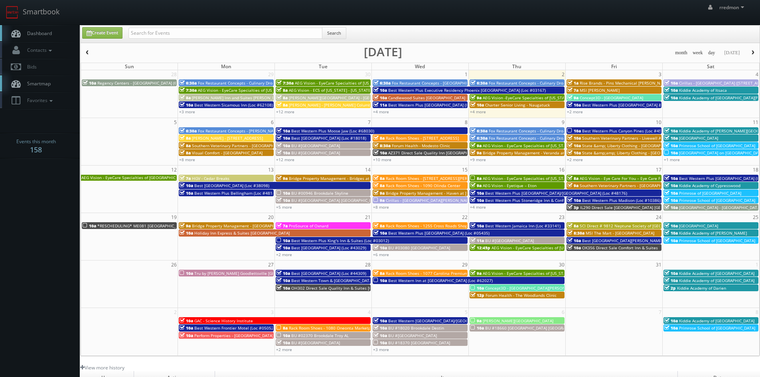
click at [139, 177] on span "AEG Vision - EyeCare Specialties of [GEOGRAPHIC_DATA] – [PERSON_NAME] Eyecare A…" at bounding box center [189, 178] width 216 height 6
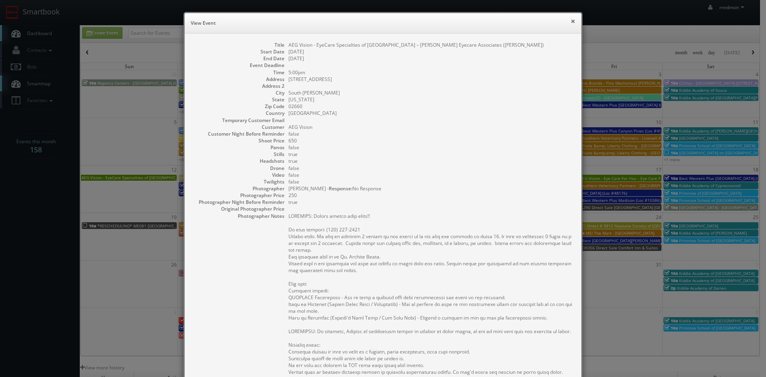
click at [570, 22] on button "×" at bounding box center [572, 21] width 5 height 6
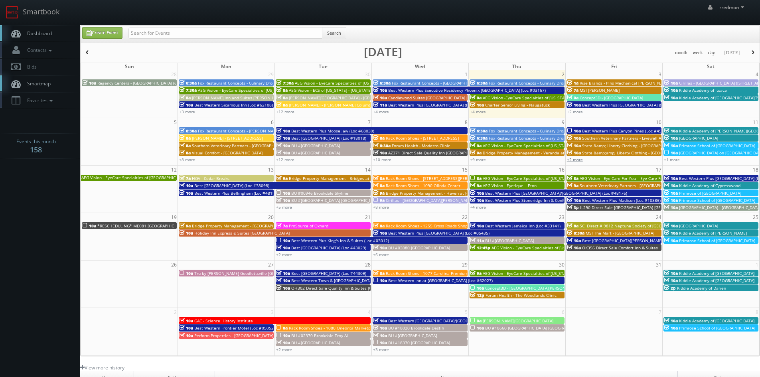
click at [575, 161] on link "+2 more" at bounding box center [575, 160] width 16 height 6
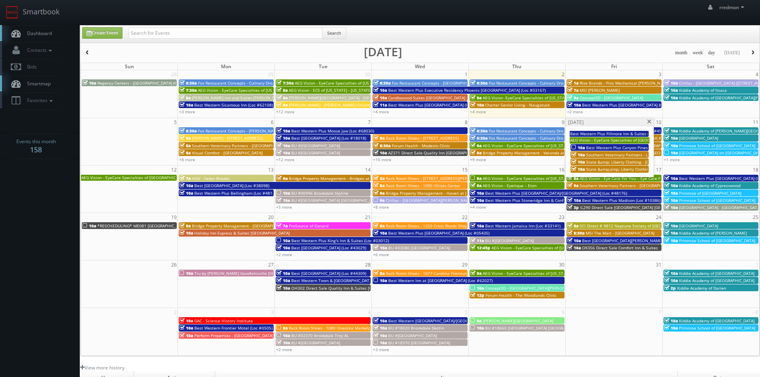
click at [514, 145] on span "AEG Vision - EyeCare Specialties of [US_STATE] – [PERSON_NAME] Eye Care" at bounding box center [554, 146] width 143 height 6
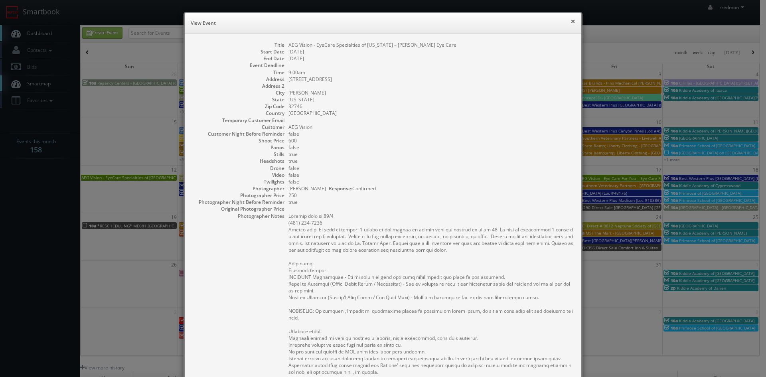
click at [570, 21] on button "×" at bounding box center [572, 21] width 5 height 6
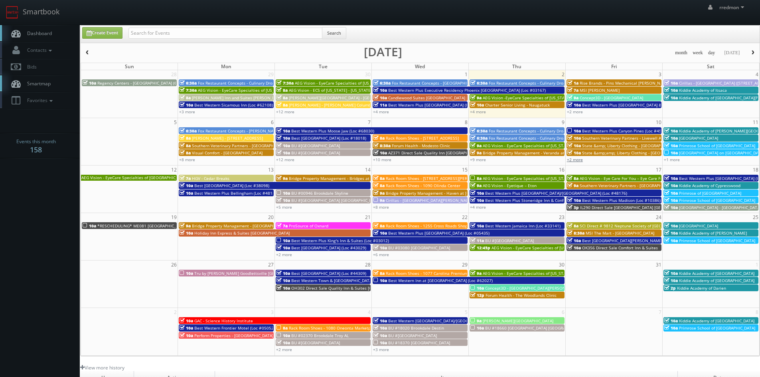
click at [572, 160] on link "+2 more" at bounding box center [575, 160] width 16 height 6
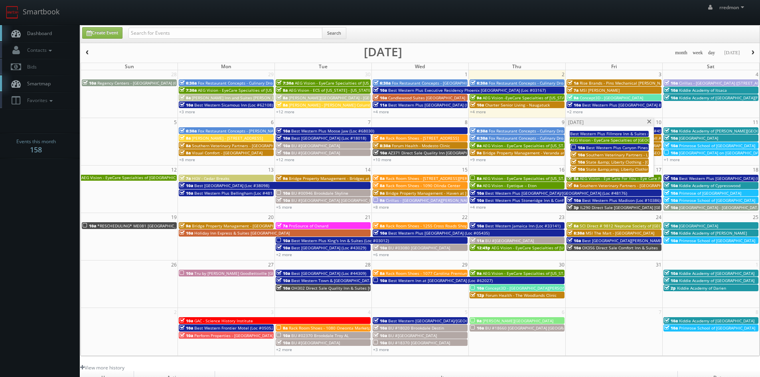
click at [591, 138] on span "AEG Vision - EyeCare Specialties of [GEOGRAPHIC_DATA] – [PERSON_NAME] Eyecare A…" at bounding box center [678, 140] width 216 height 6
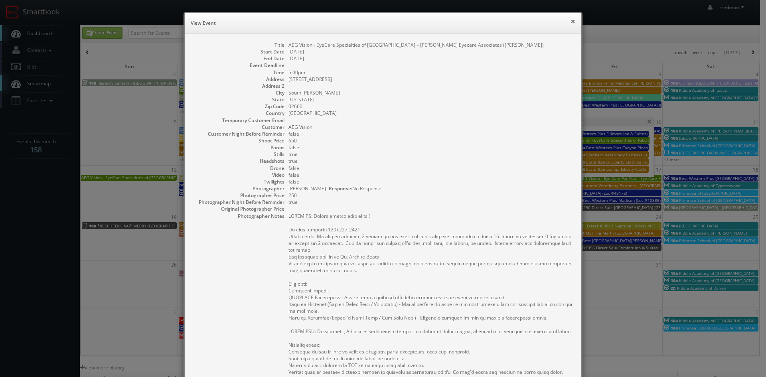
click at [571, 22] on button "×" at bounding box center [572, 21] width 5 height 6
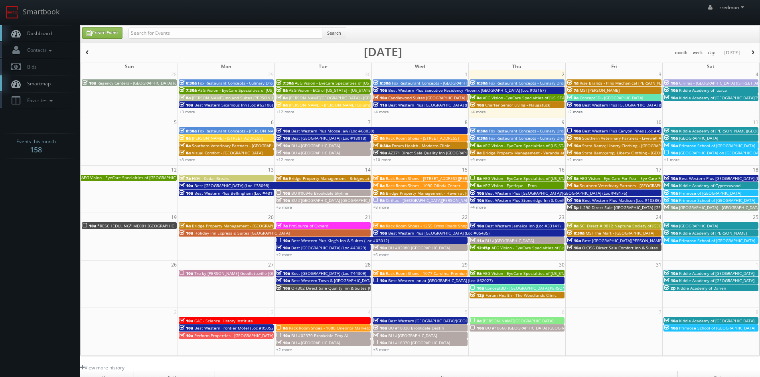
click at [578, 114] on link "+2 more" at bounding box center [575, 112] width 16 height 6
